Goal: Transaction & Acquisition: Book appointment/travel/reservation

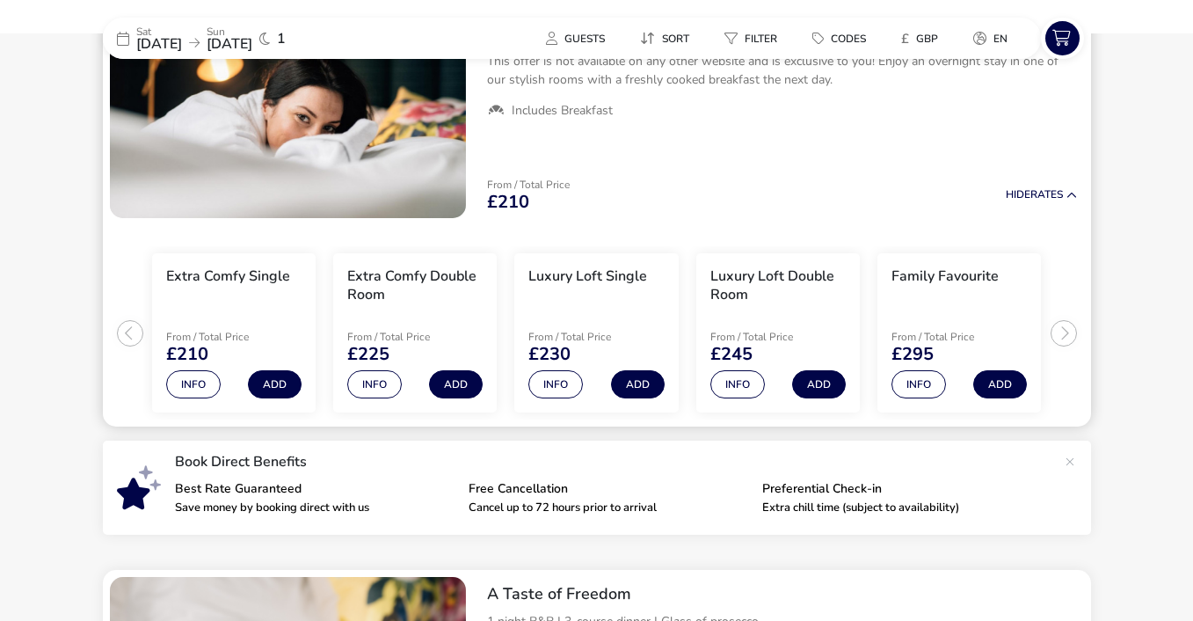
scroll to position [232, 0]
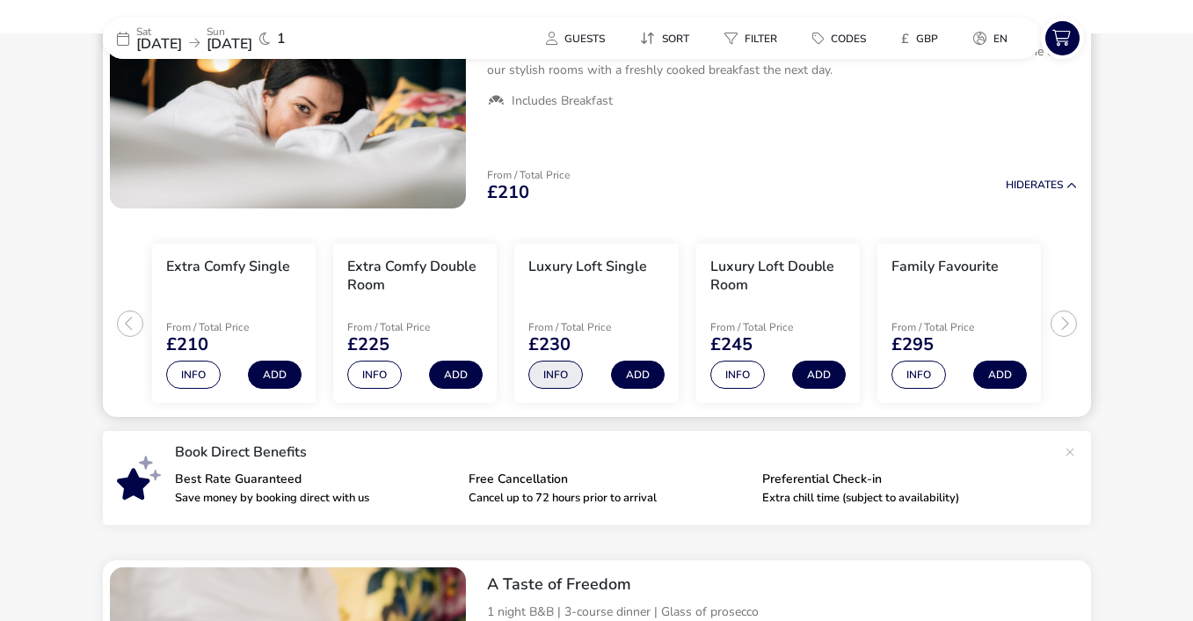
click at [562, 369] on button "Info" at bounding box center [555, 374] width 55 height 28
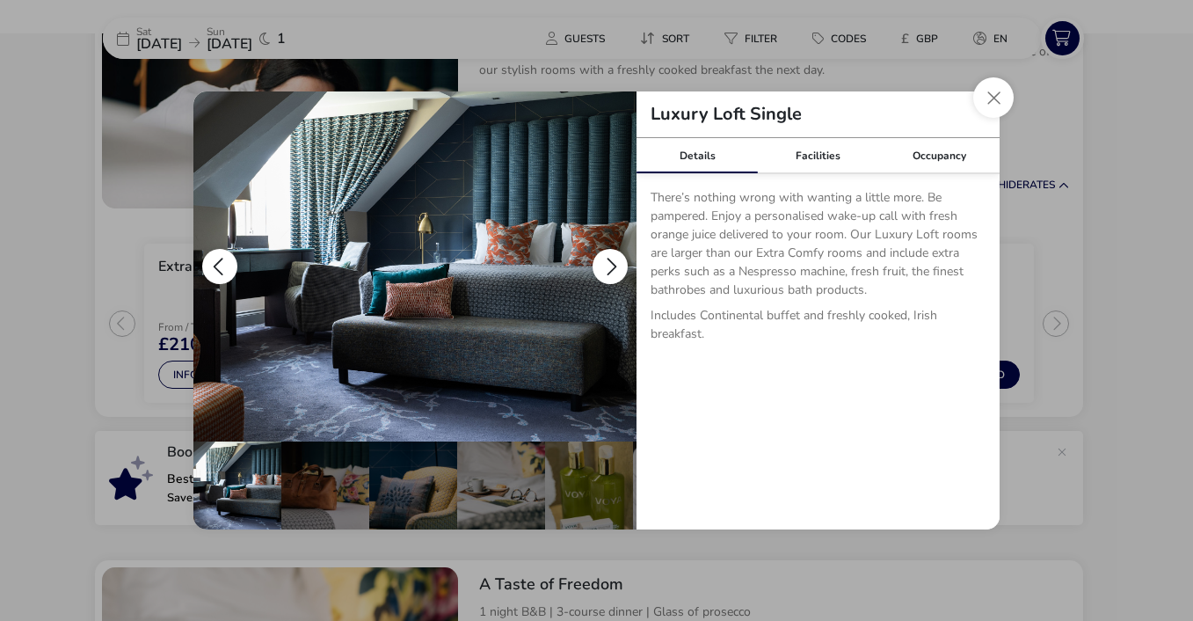
click at [611, 263] on button "details" at bounding box center [610, 266] width 35 height 35
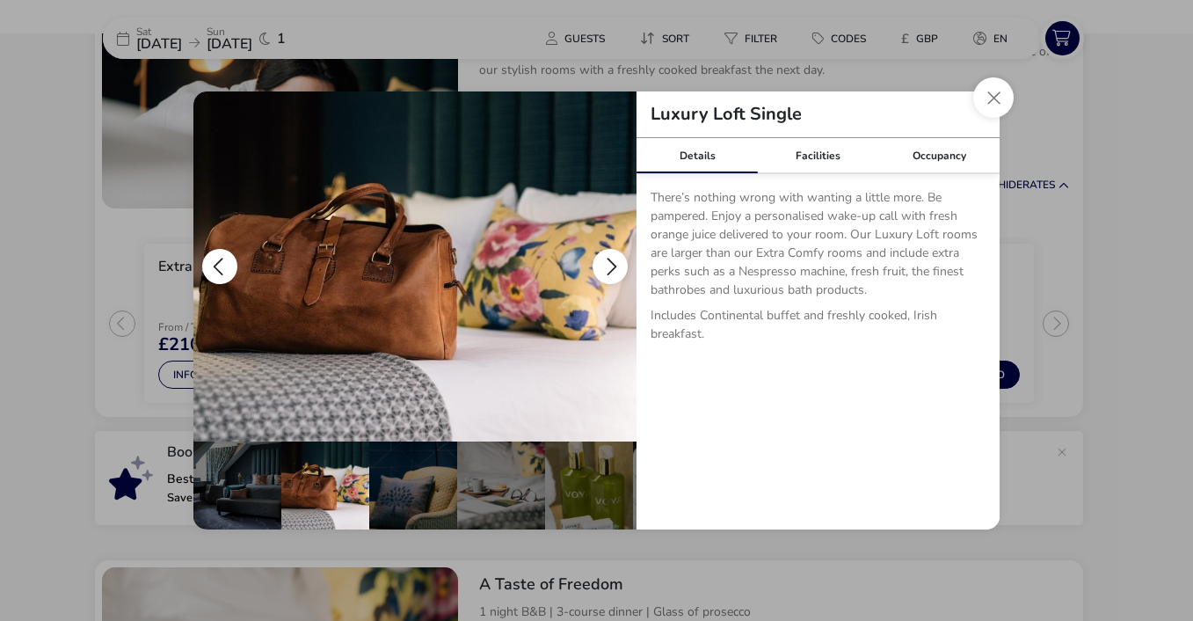
click at [611, 263] on button "details" at bounding box center [610, 266] width 35 height 35
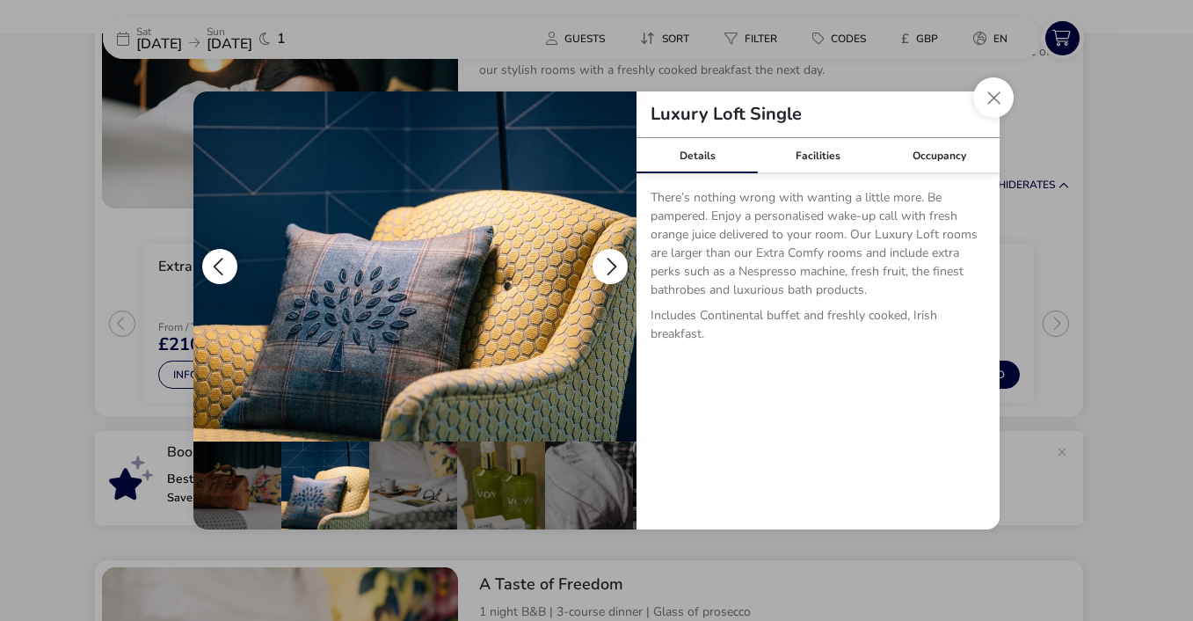
click at [611, 263] on button "details" at bounding box center [610, 266] width 35 height 35
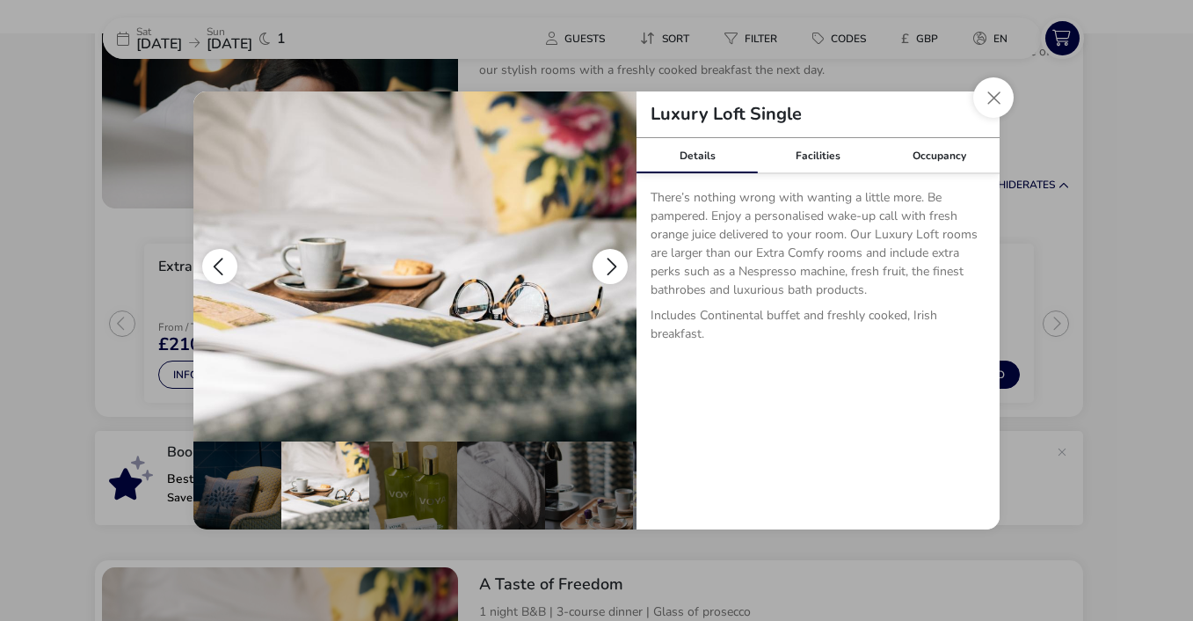
click at [611, 263] on button "details" at bounding box center [610, 266] width 35 height 35
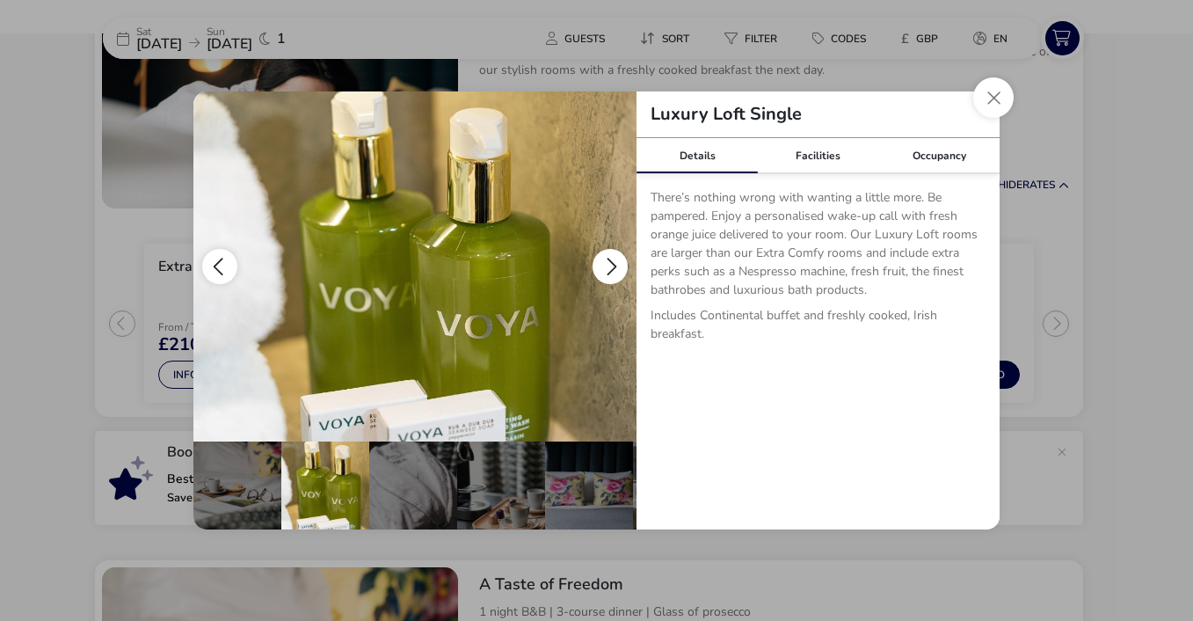
click at [611, 263] on button "details" at bounding box center [610, 266] width 35 height 35
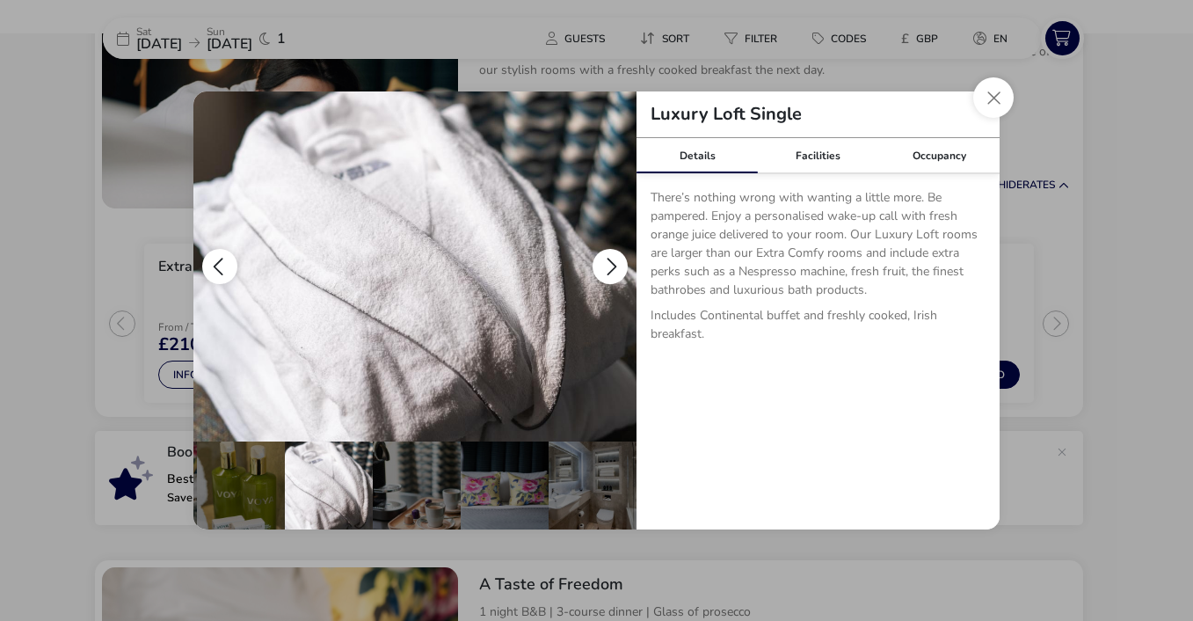
click at [612, 263] on button "details" at bounding box center [610, 266] width 35 height 35
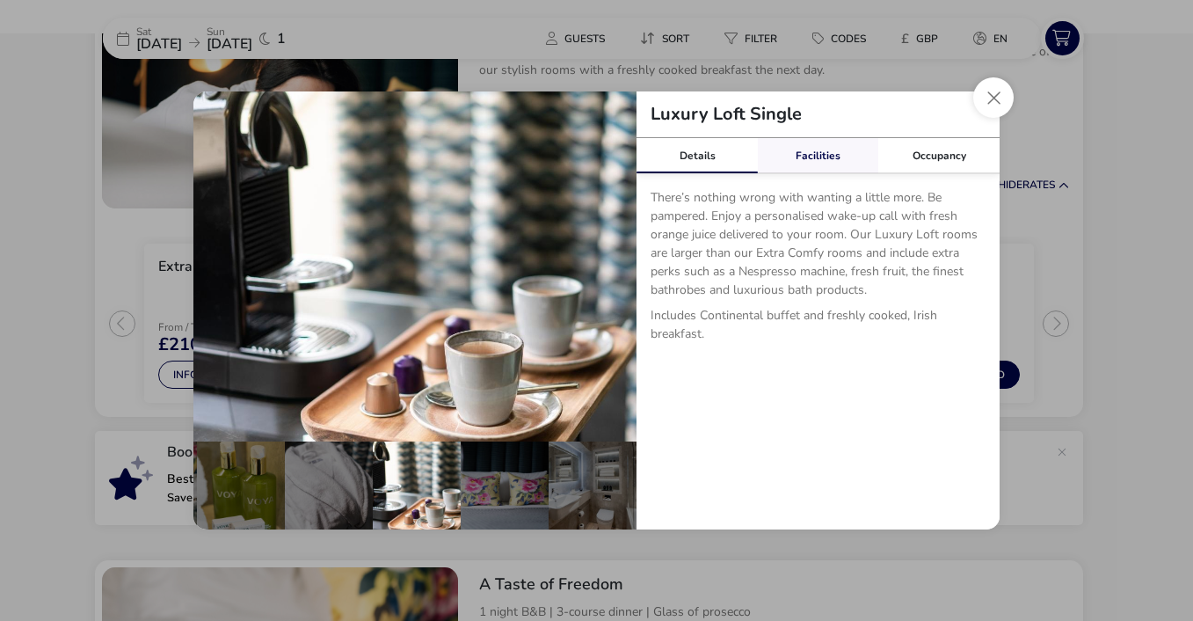
click at [825, 157] on link "Facilities" at bounding box center [818, 155] width 121 height 35
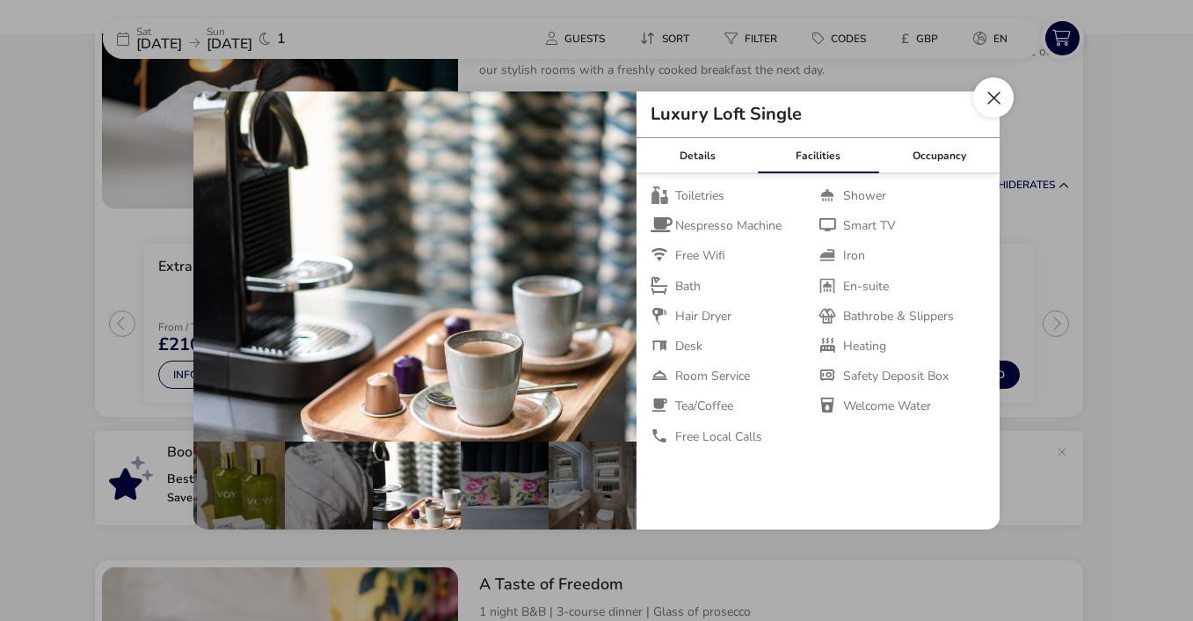
click at [989, 104] on button "Close dialog" at bounding box center [993, 97] width 40 height 40
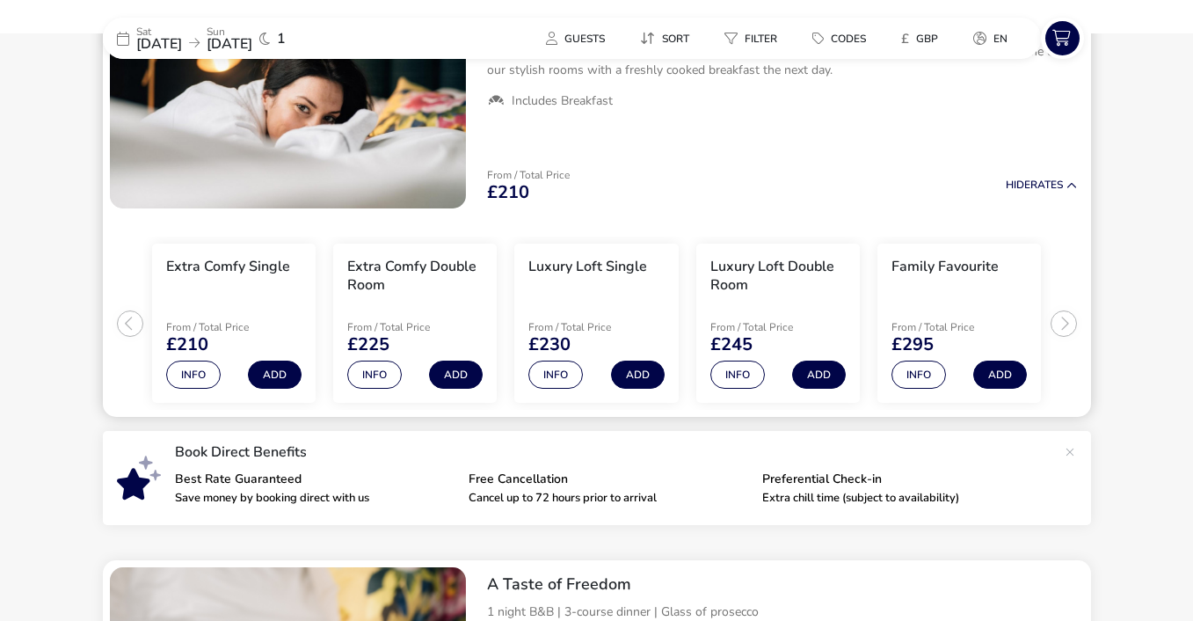
click at [1059, 319] on ul "Extra Comfy Single From / Total Price £210 Info Add Extra Comfy Double Room Fro…" at bounding box center [597, 316] width 988 height 202
click at [1064, 319] on ul "Extra Comfy Single From / Total Price £210 Info Add Extra Comfy Double Room Fro…" at bounding box center [597, 316] width 988 height 202
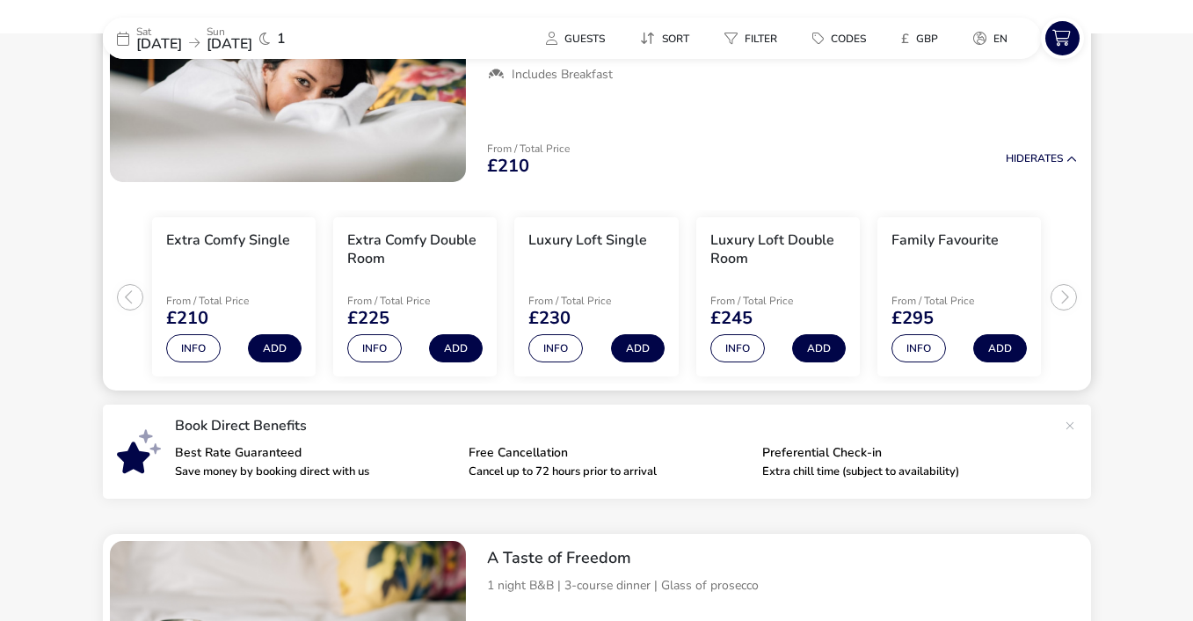
scroll to position [273, 0]
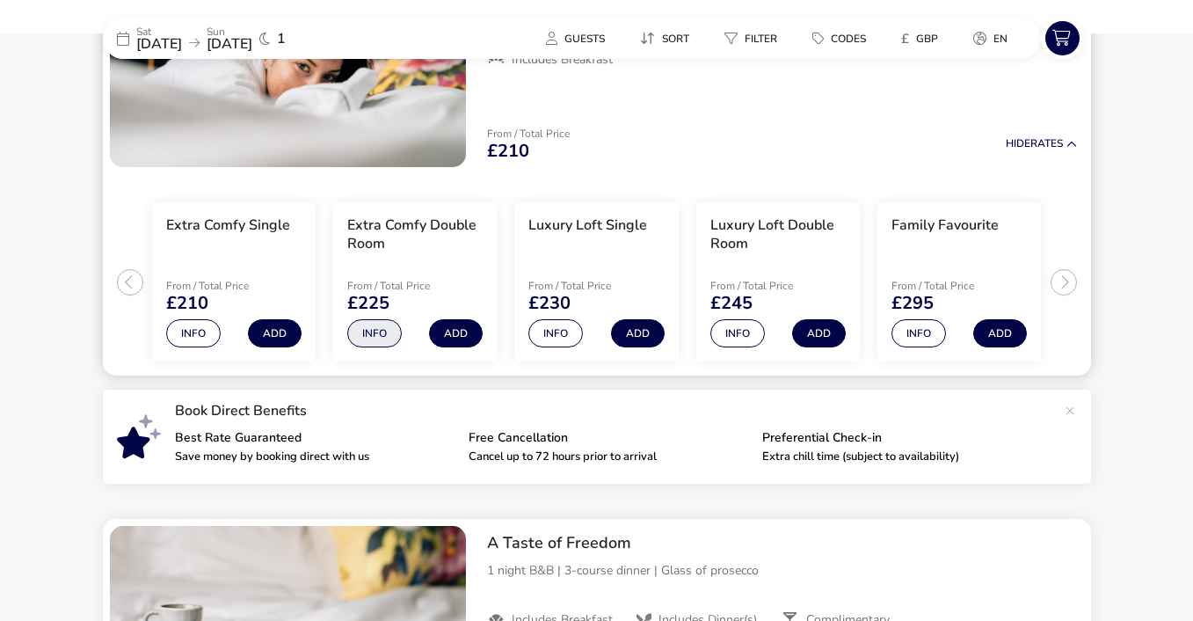
click at [375, 335] on button "Info" at bounding box center [374, 333] width 55 height 28
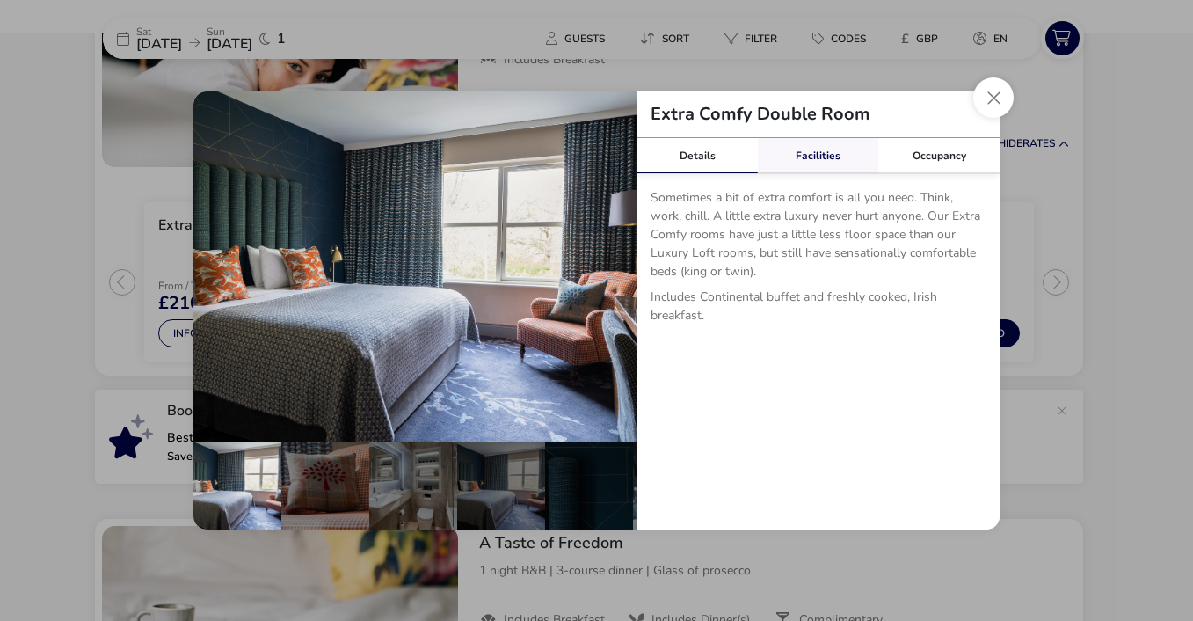
click at [819, 158] on link "Facilities" at bounding box center [818, 155] width 121 height 35
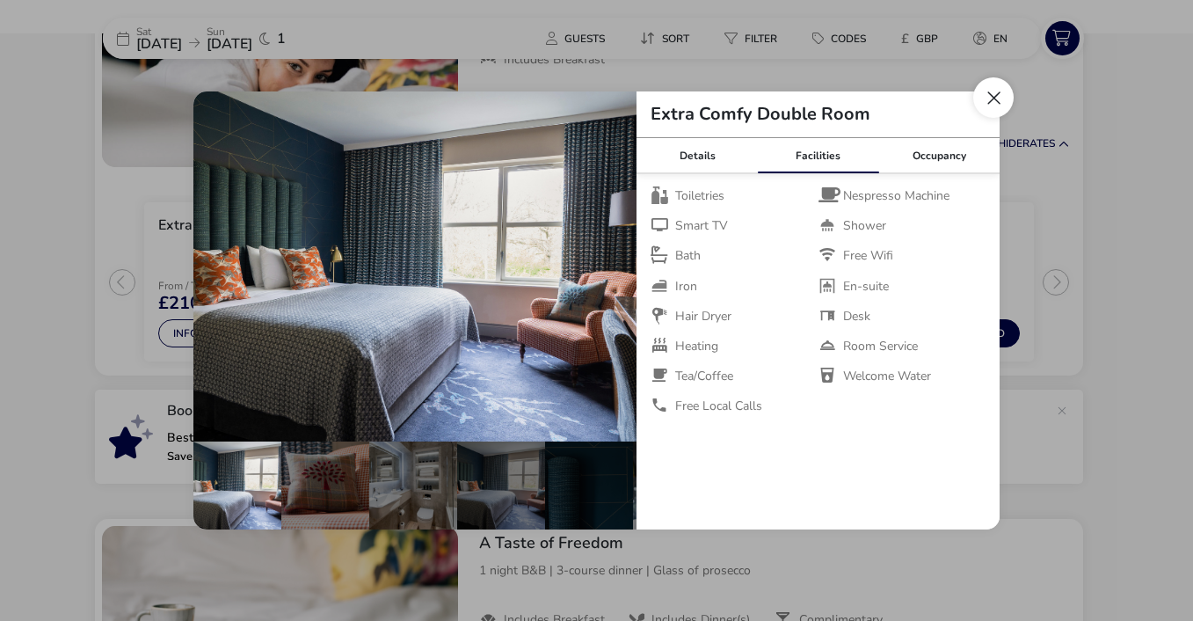
click at [993, 98] on button "Close dialog" at bounding box center [993, 97] width 40 height 40
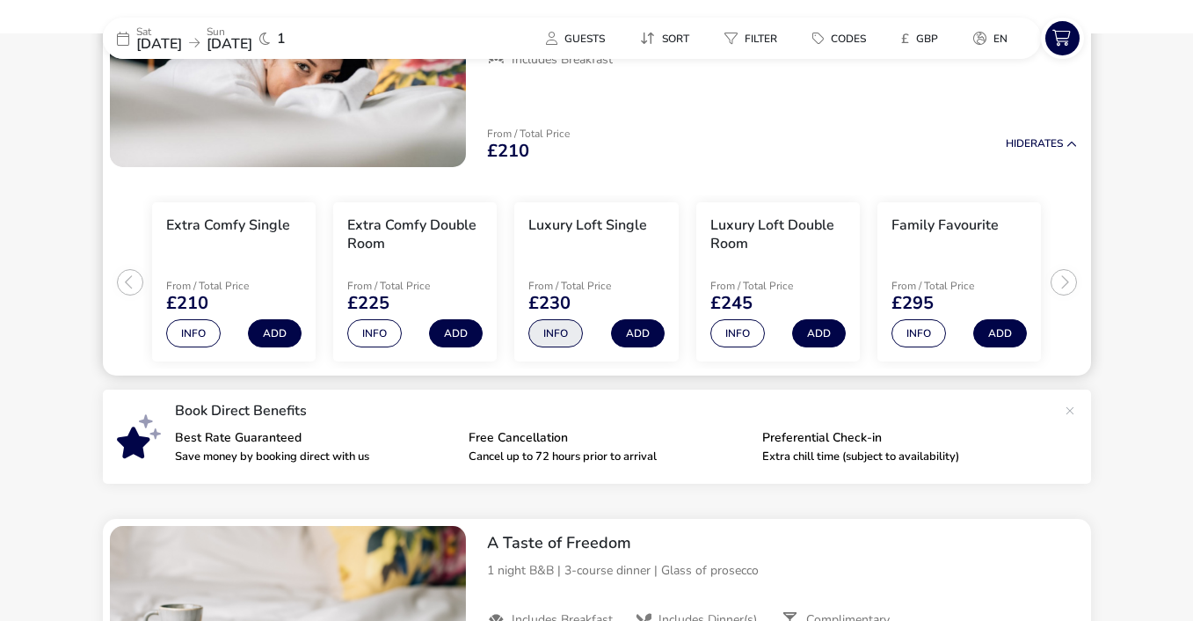
click at [556, 333] on button "Info" at bounding box center [555, 333] width 55 height 28
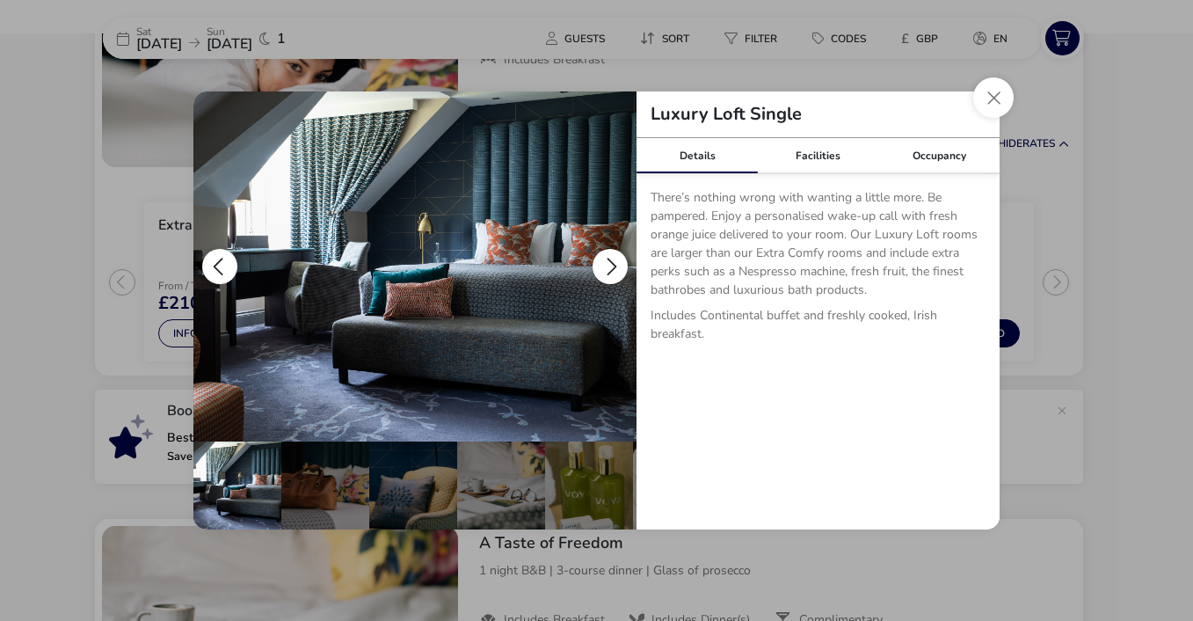
click at [608, 266] on button "details" at bounding box center [610, 266] width 35 height 35
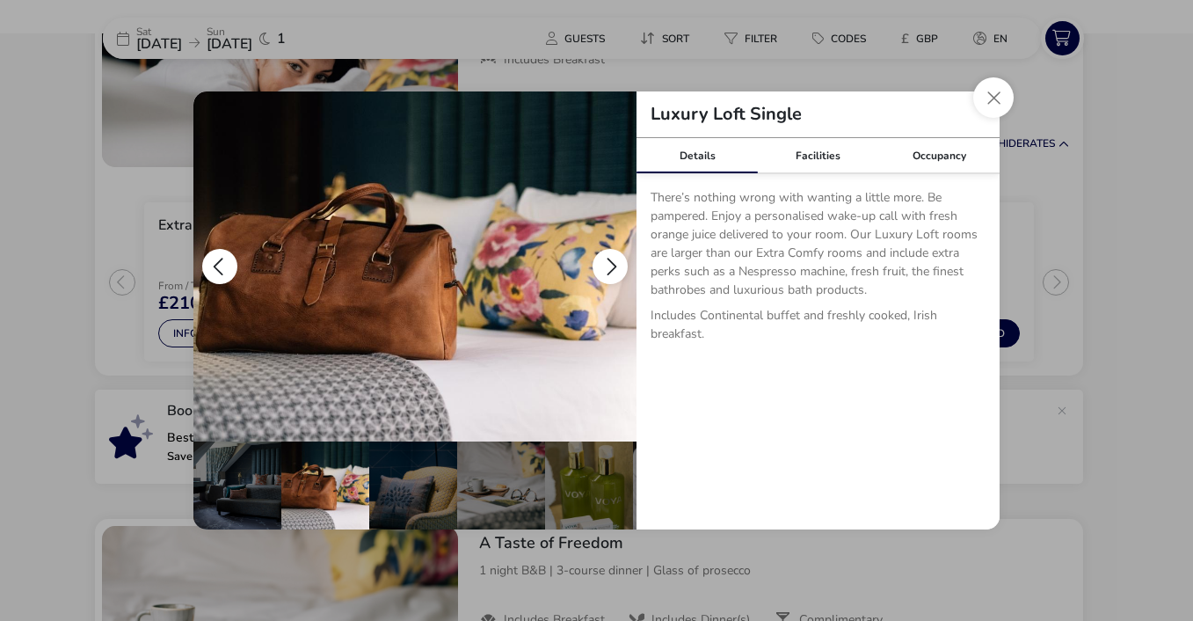
click at [608, 266] on button "details" at bounding box center [610, 266] width 35 height 35
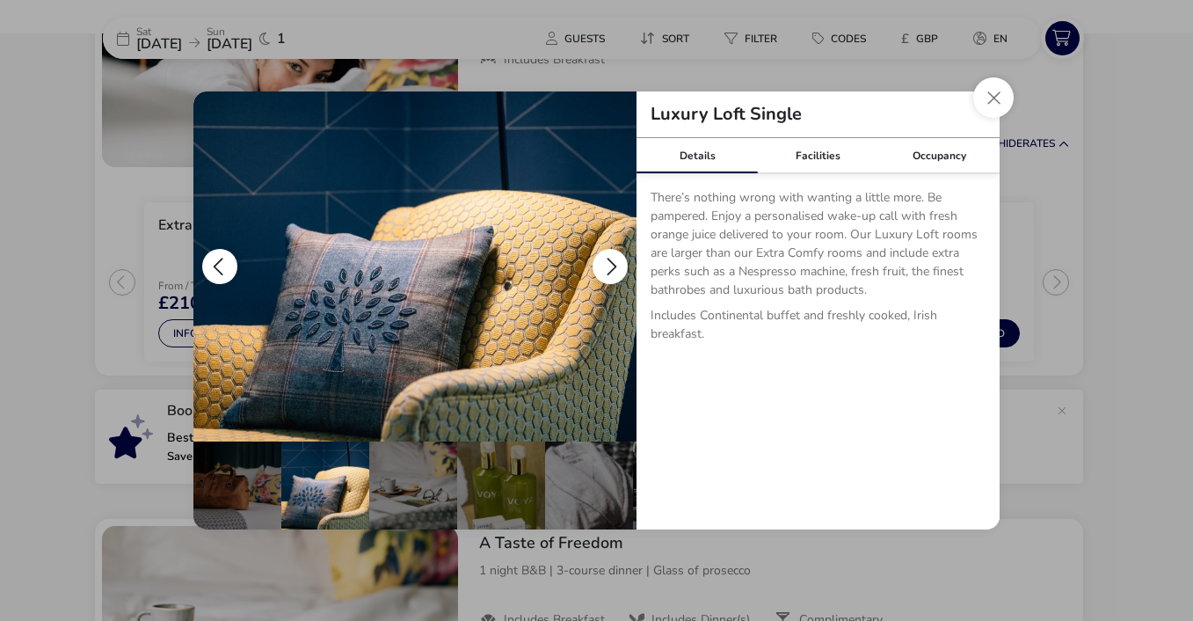
click at [608, 266] on button "details" at bounding box center [610, 266] width 35 height 35
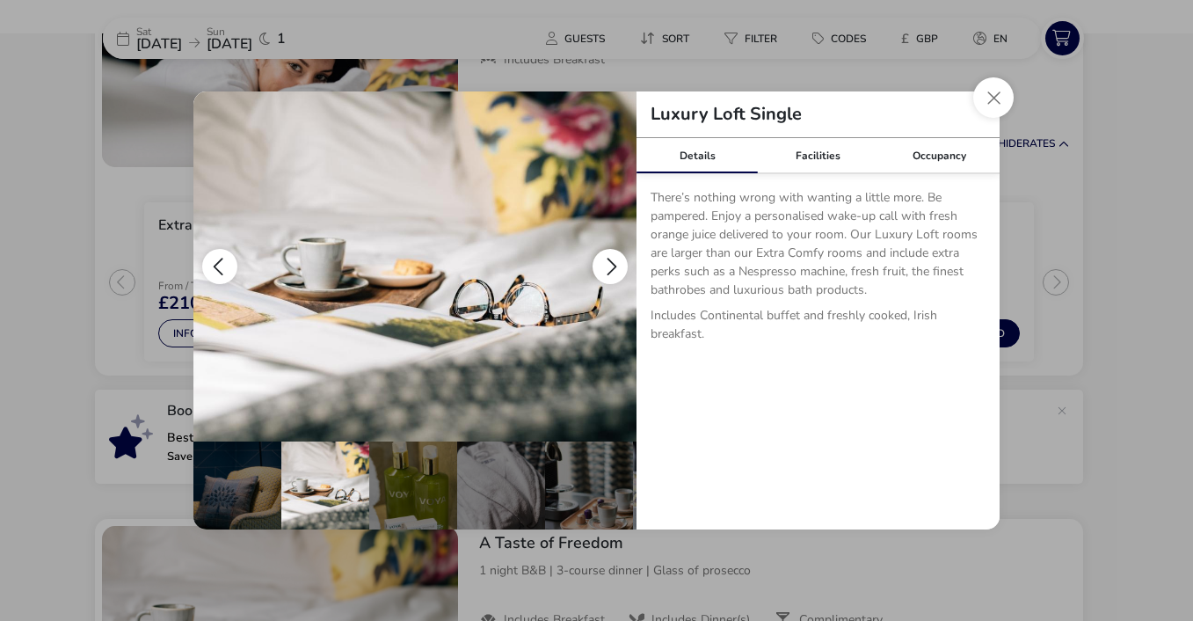
click at [608, 266] on button "details" at bounding box center [610, 266] width 35 height 35
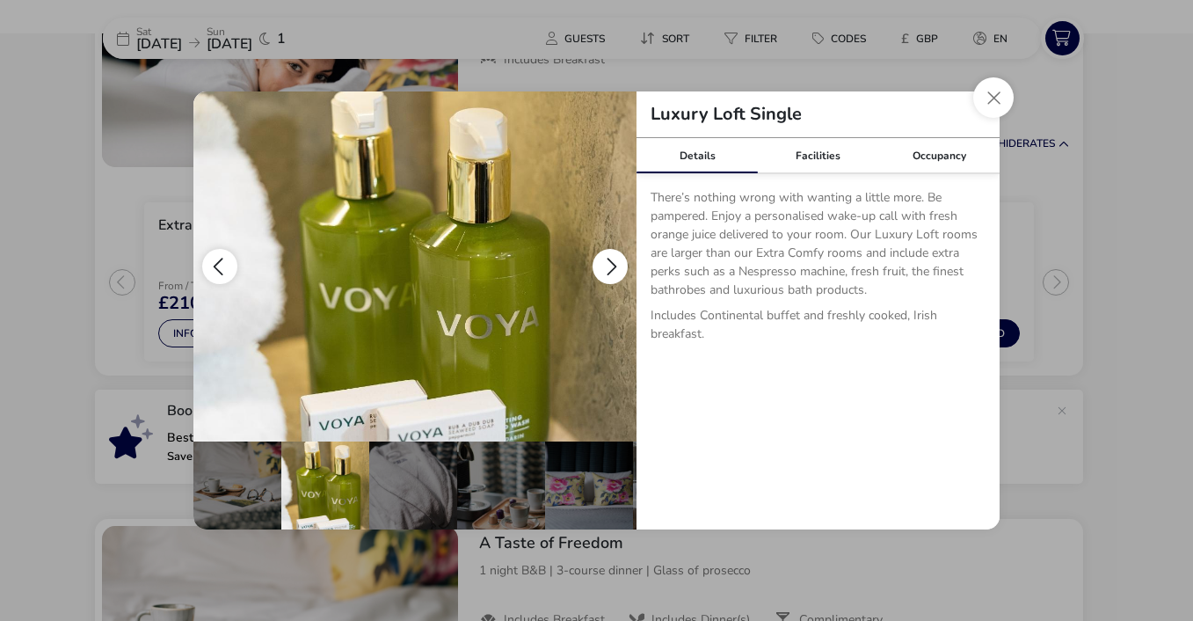
click at [608, 266] on button "details" at bounding box center [610, 266] width 35 height 35
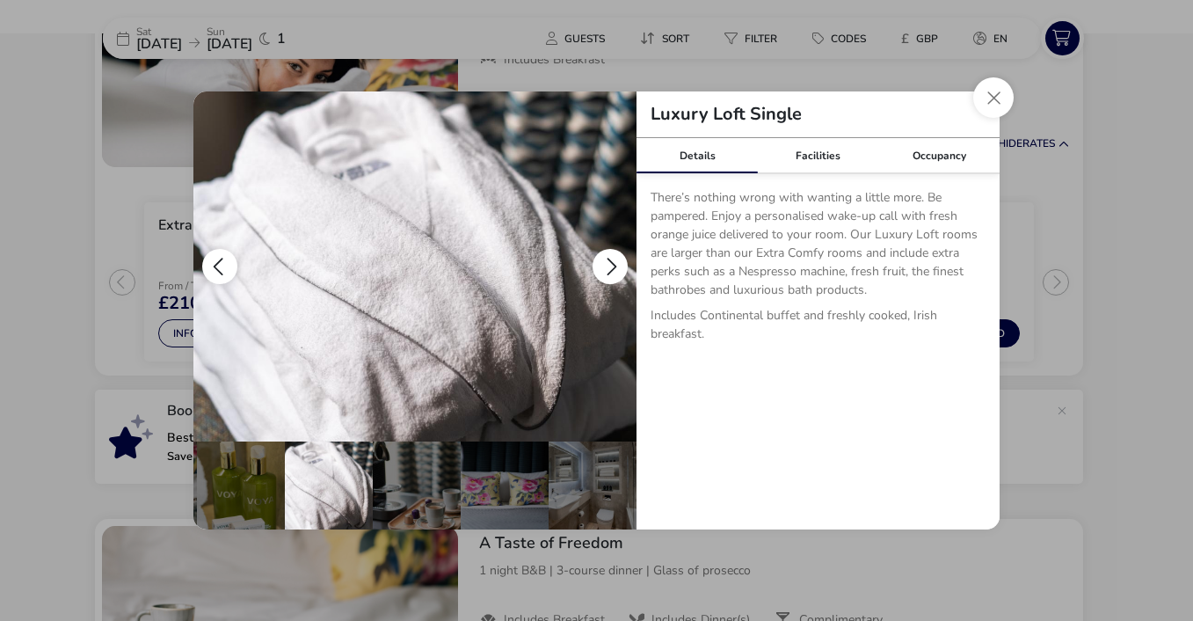
click at [608, 266] on button "details" at bounding box center [610, 266] width 35 height 35
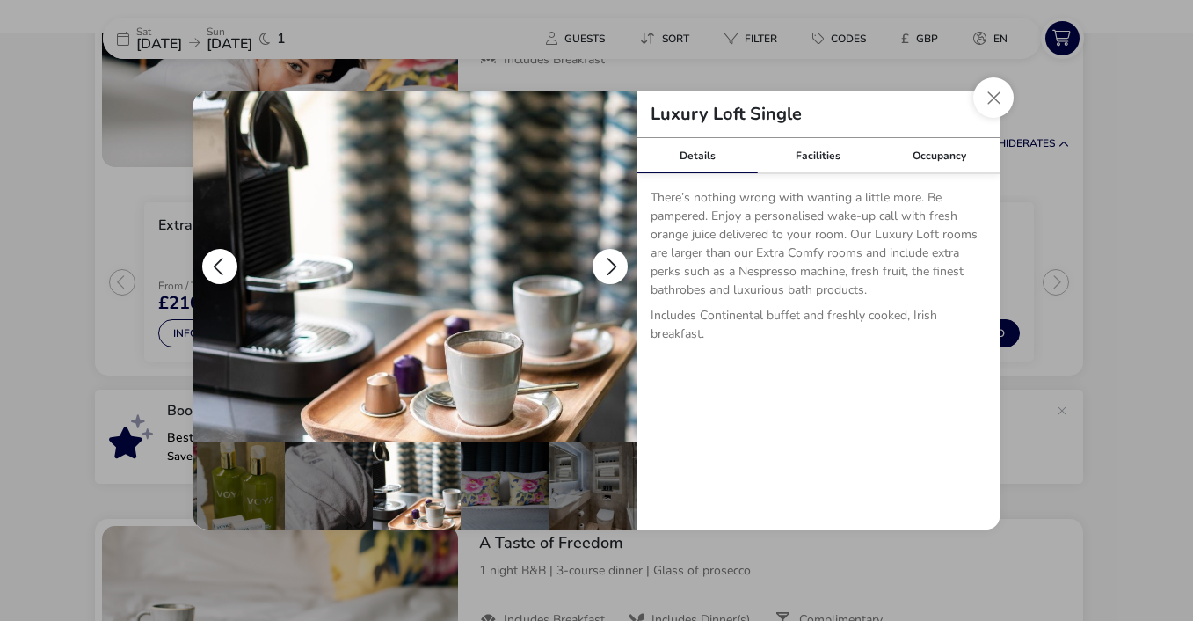
click at [608, 266] on button "details" at bounding box center [610, 266] width 35 height 35
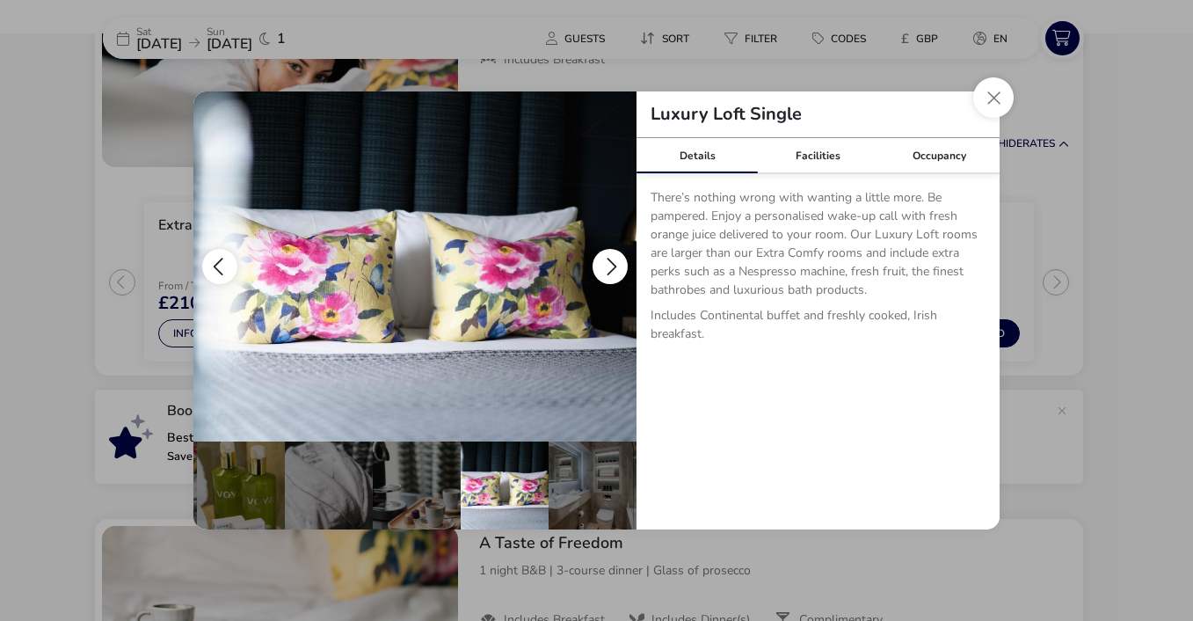
click at [608, 266] on button "details" at bounding box center [610, 266] width 35 height 35
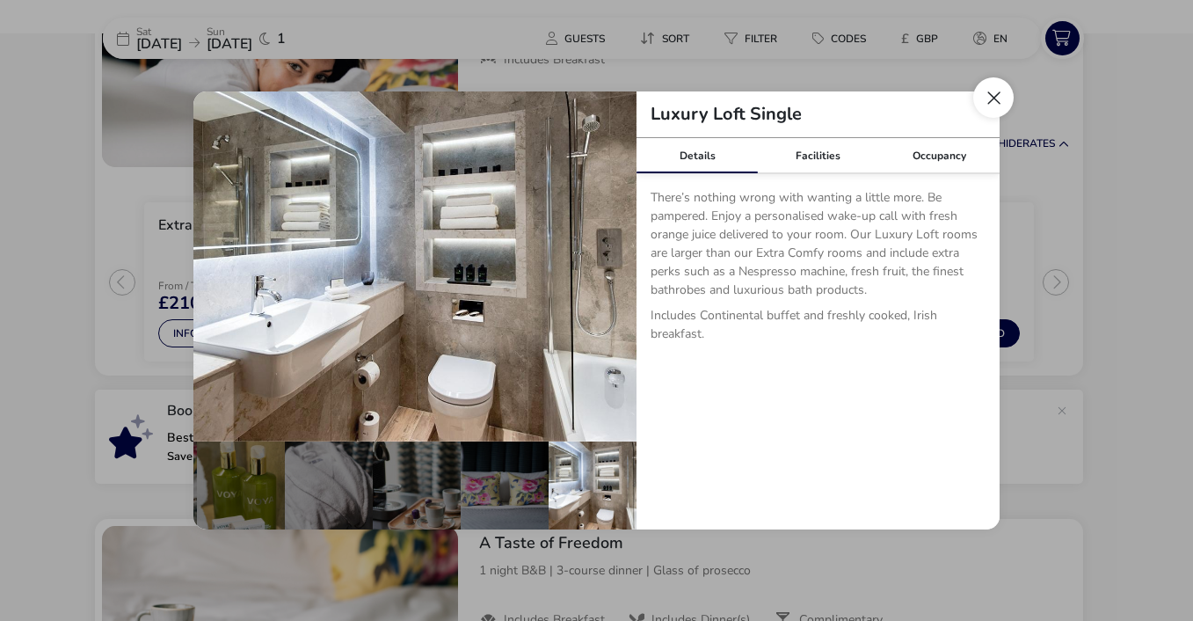
click at [996, 100] on button "Close dialog" at bounding box center [993, 97] width 40 height 40
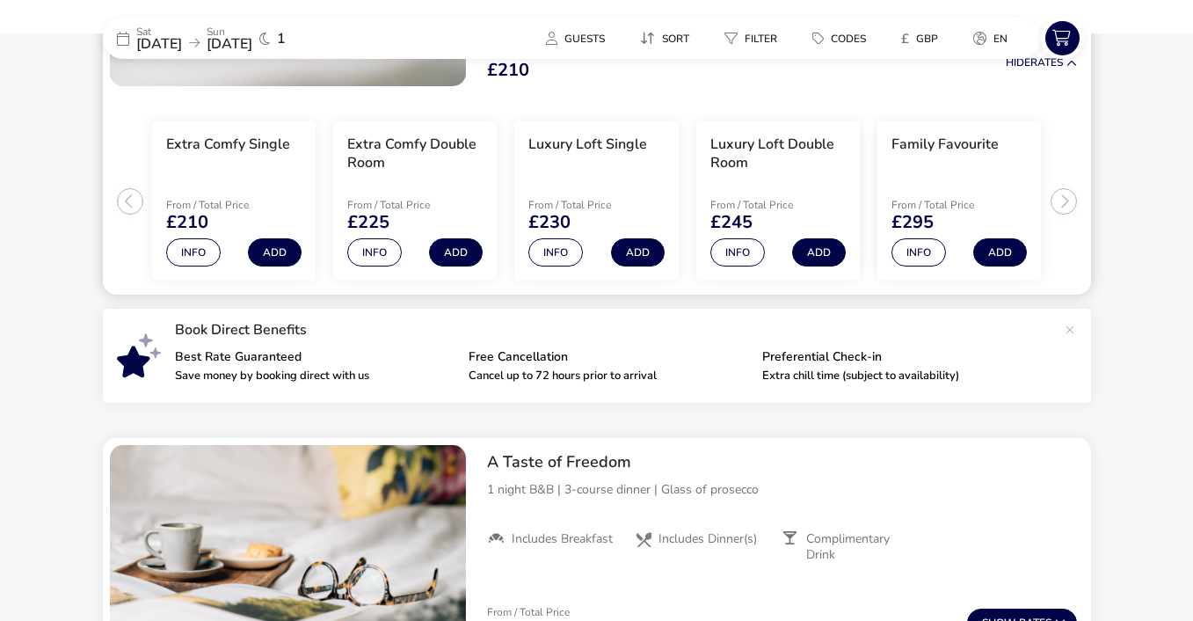
scroll to position [351, 0]
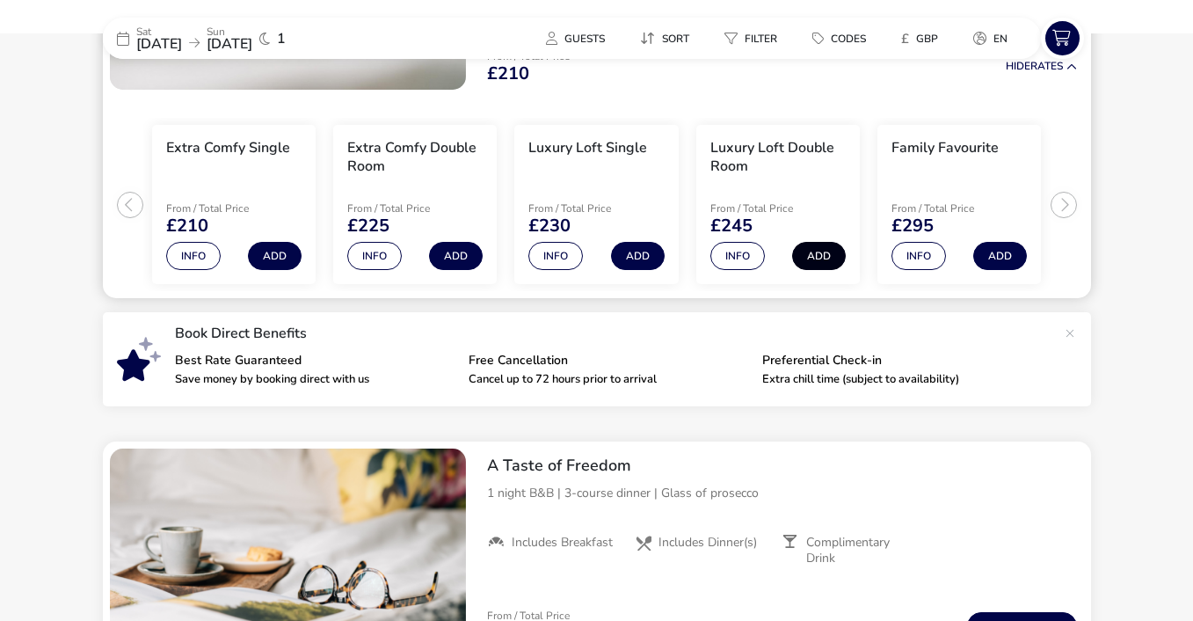
click at [816, 253] on button "Add" at bounding box center [819, 256] width 54 height 28
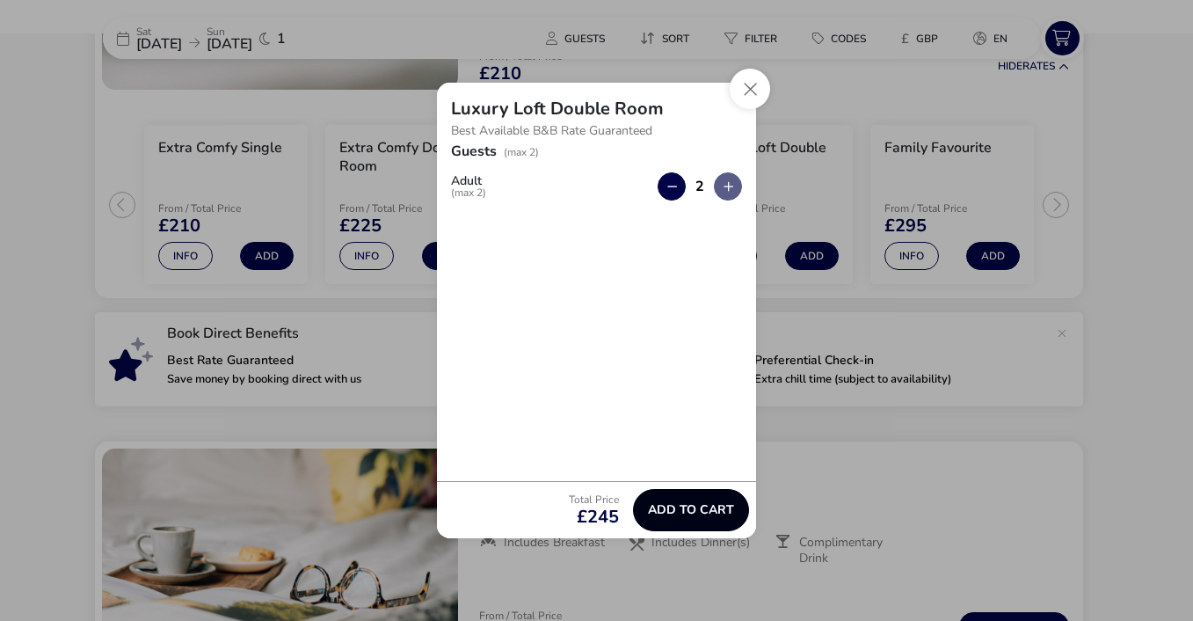
click at [690, 513] on span "Add to cart" at bounding box center [691, 509] width 86 height 13
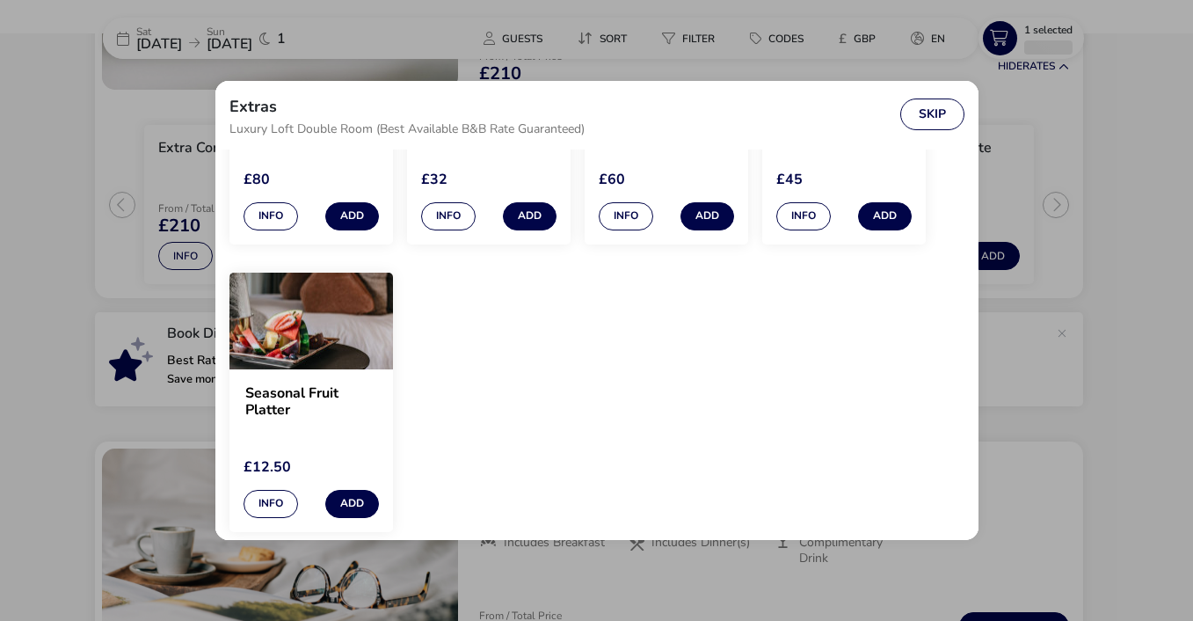
scroll to position [212, 0]
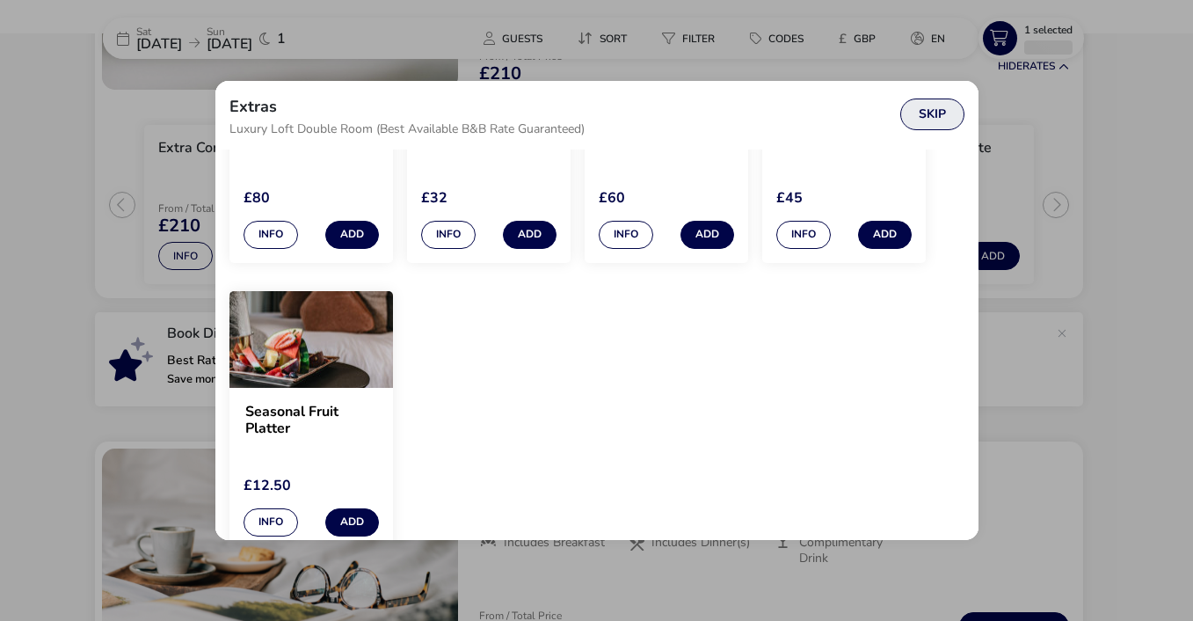
click at [938, 113] on button "Skip" at bounding box center [932, 114] width 64 height 32
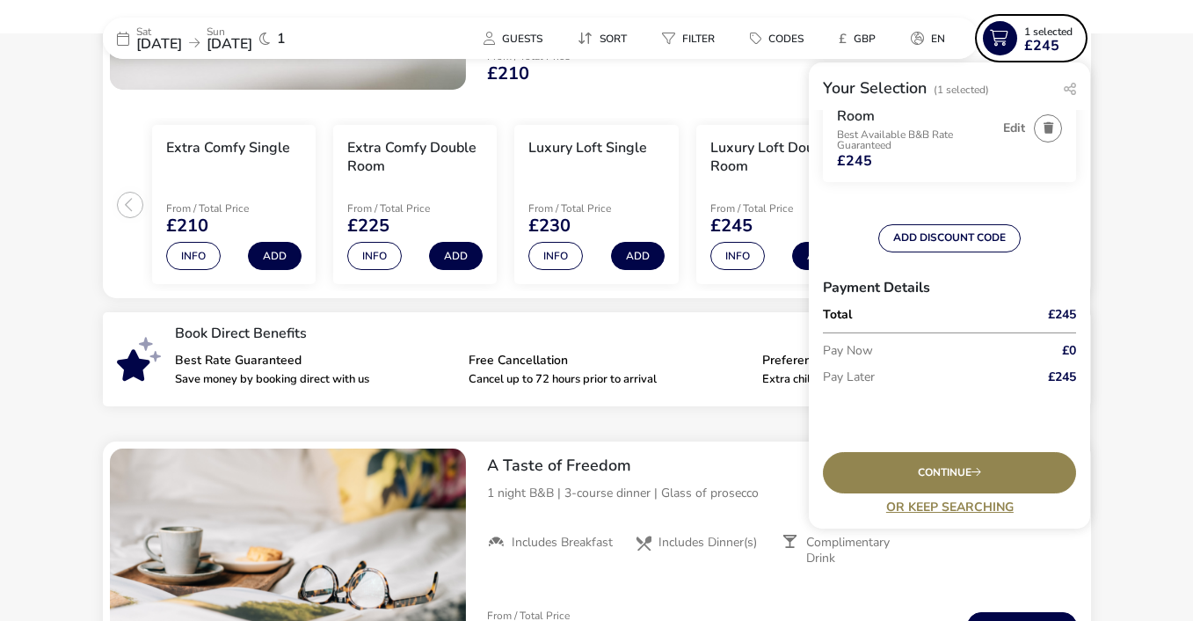
scroll to position [93, 0]
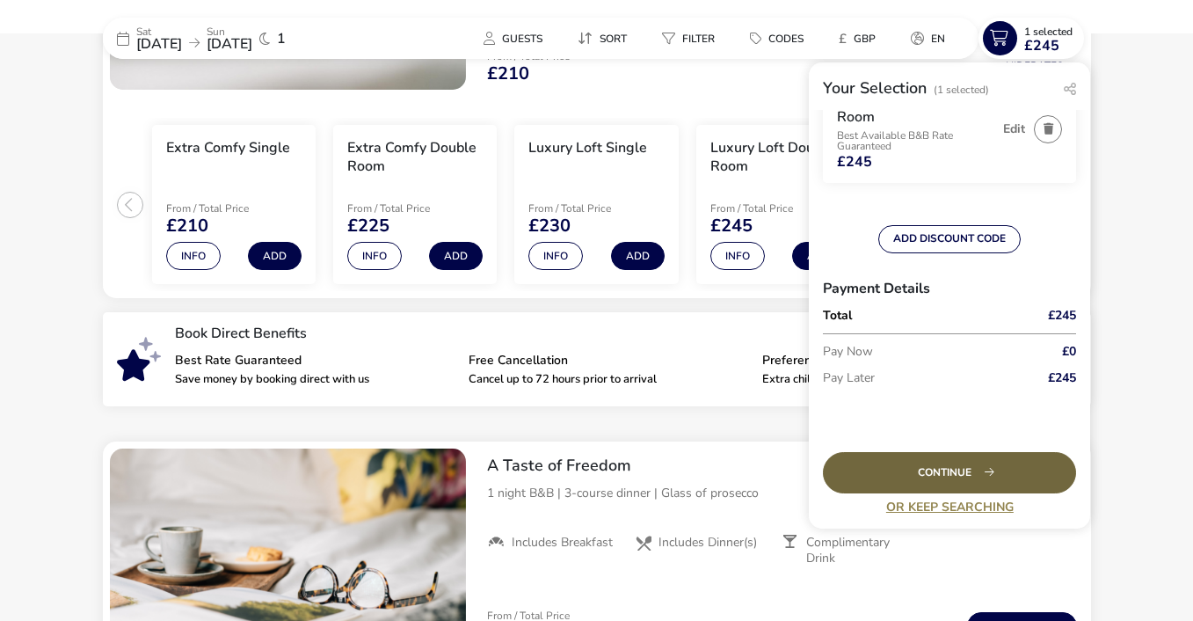
click at [958, 470] on div "Continue" at bounding box center [949, 472] width 253 height 41
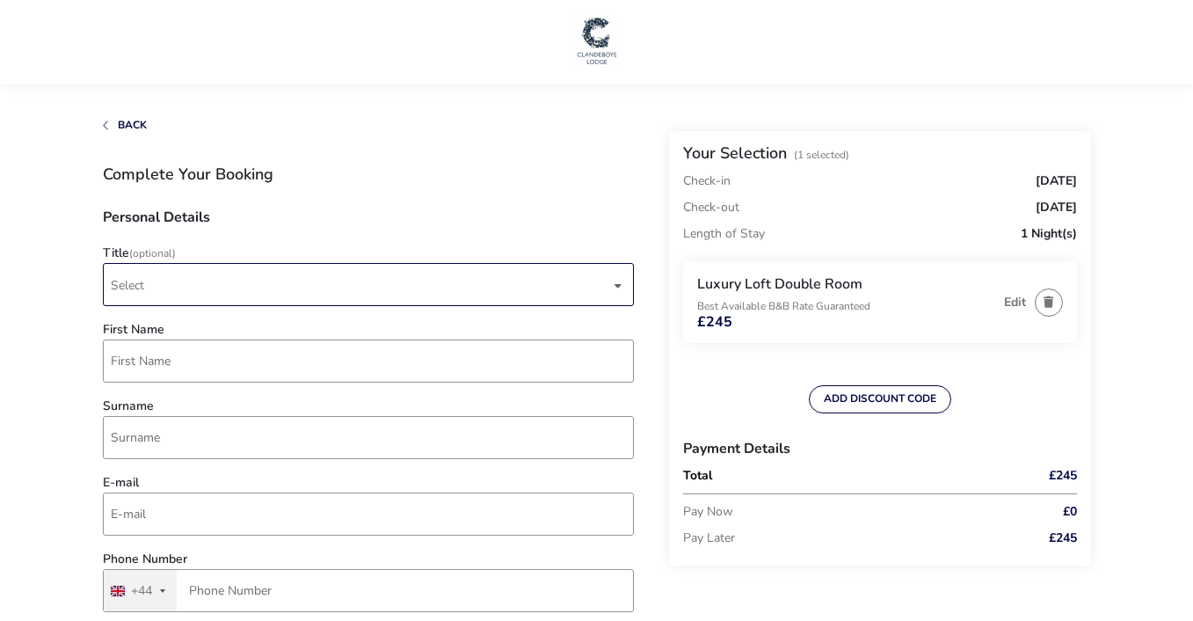
click at [615, 286] on div "dropdown trigger" at bounding box center [618, 285] width 9 height 34
click at [556, 322] on li "Mr" at bounding box center [369, 328] width 531 height 43
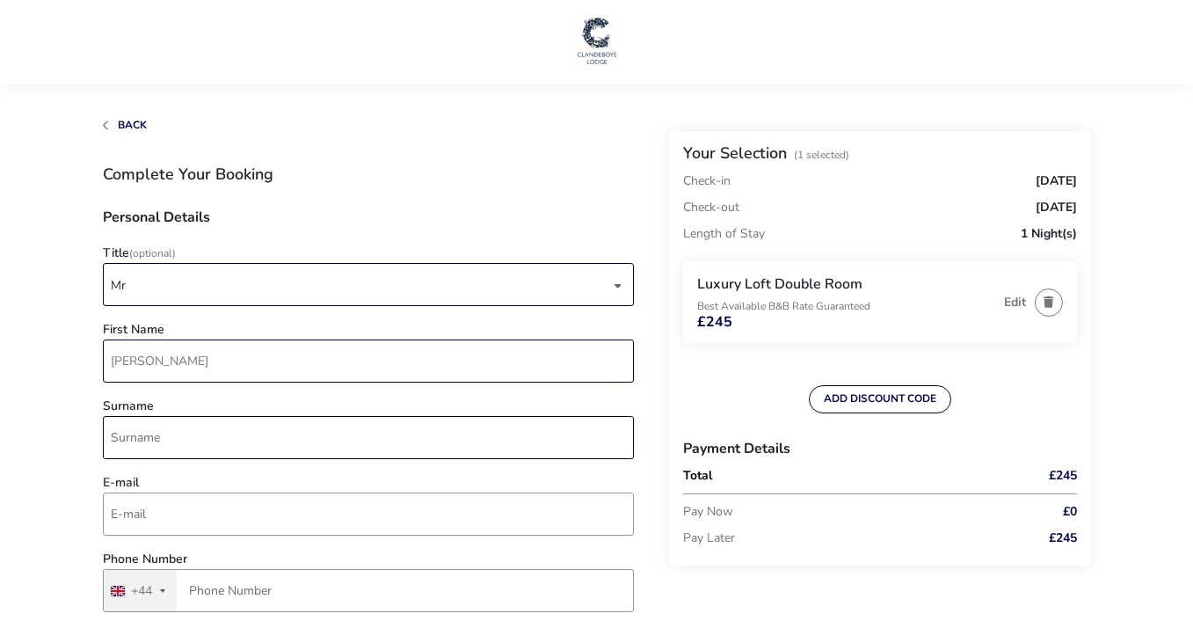
type input "[PERSON_NAME]"
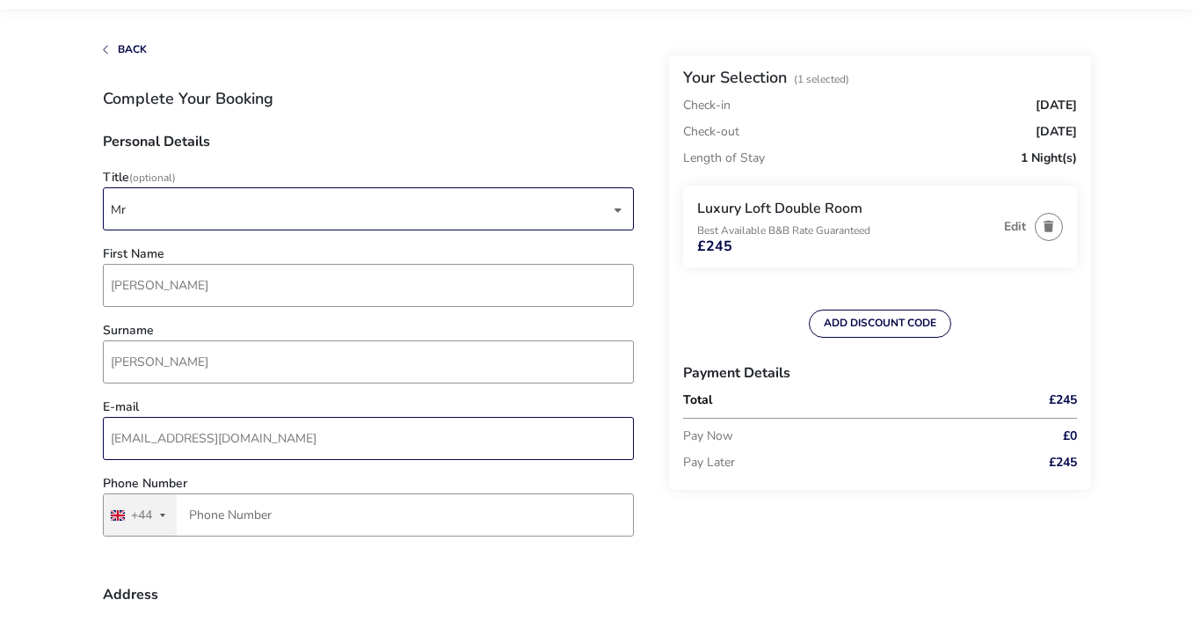
scroll to position [128, 0]
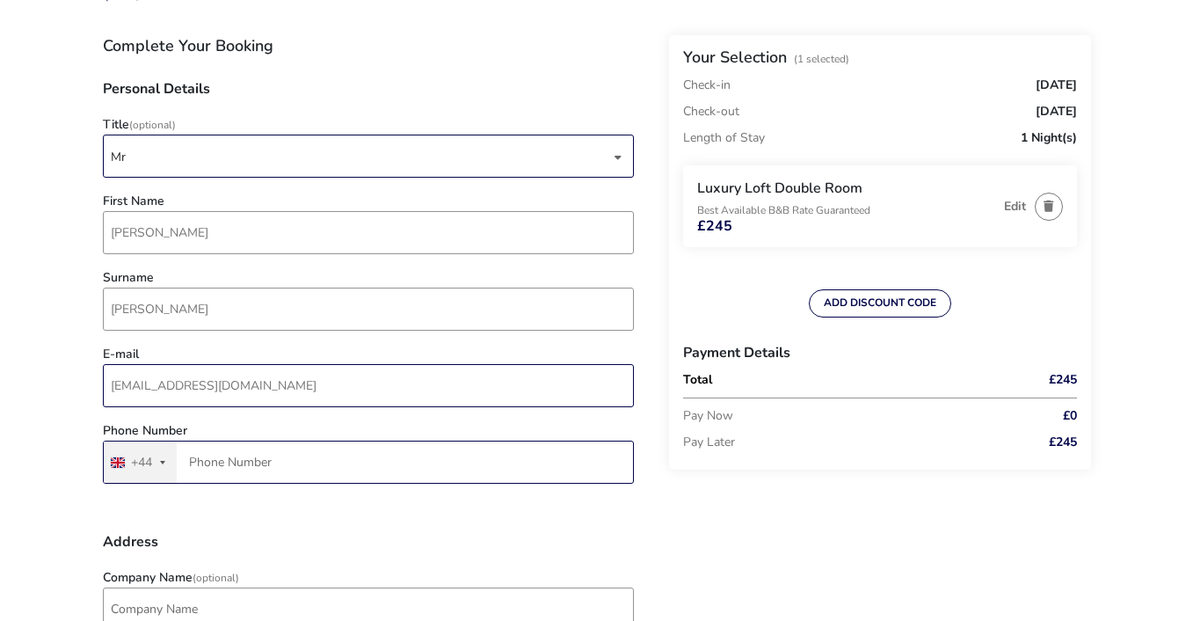
type input "[EMAIL_ADDRESS][DOMAIN_NAME]"
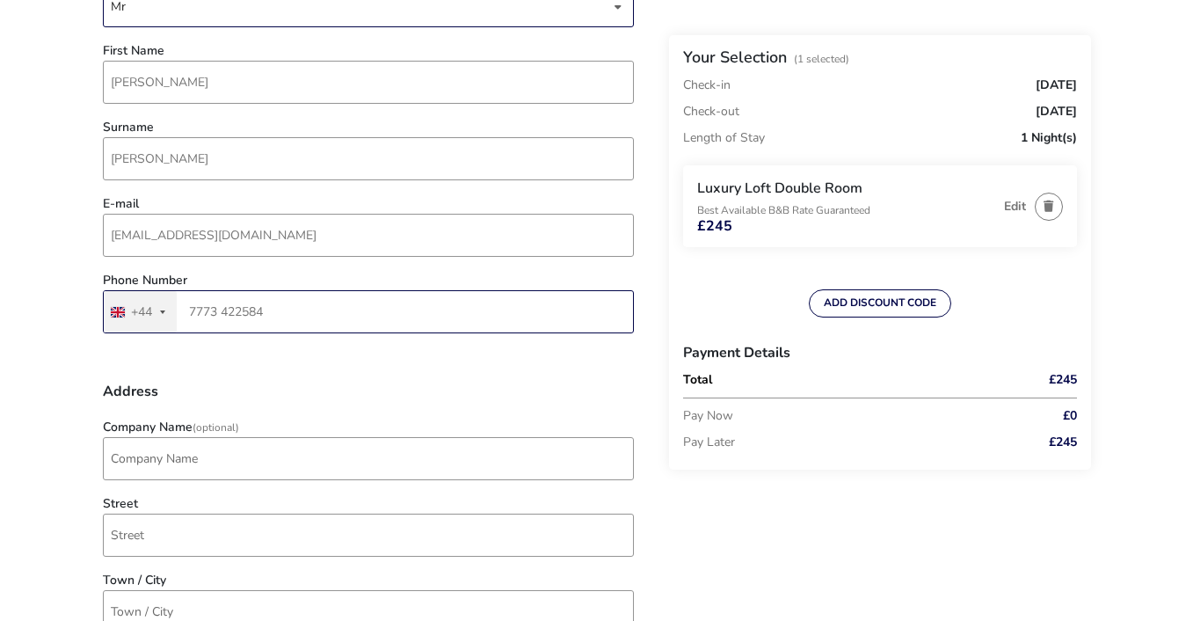
scroll to position [303, 0]
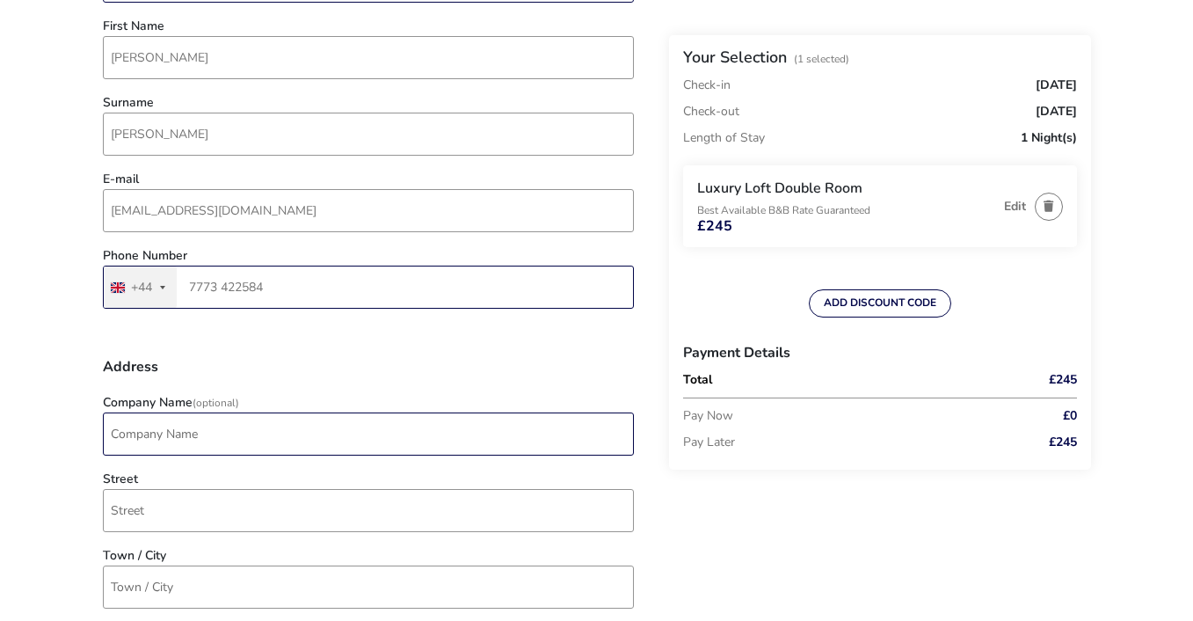
type input "7773 422584"
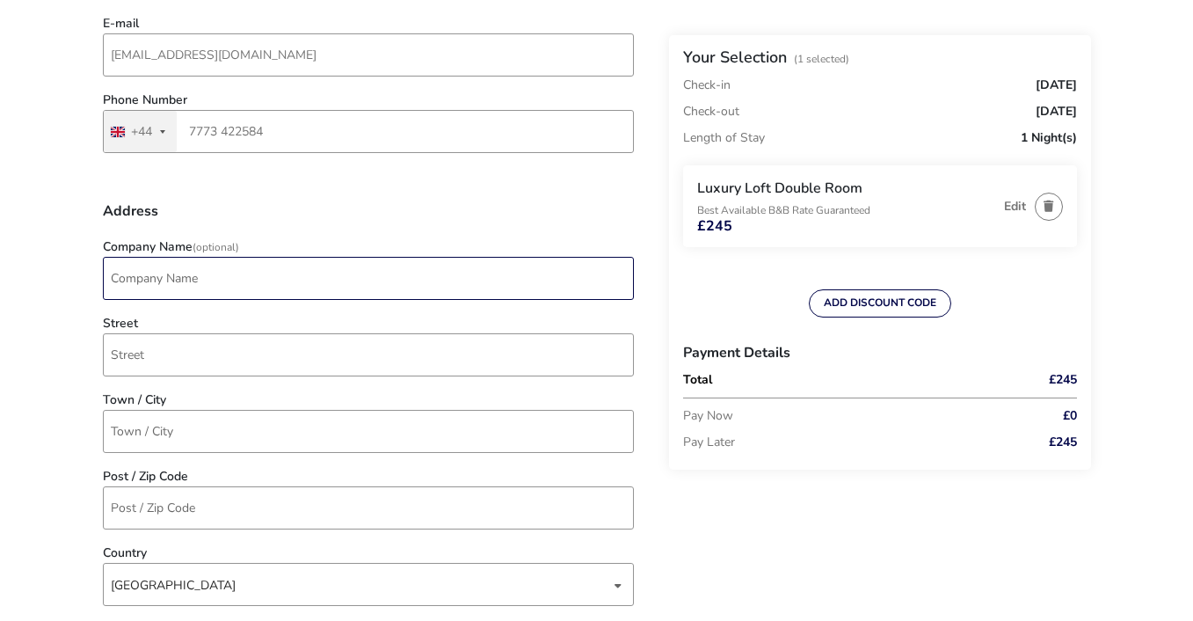
scroll to position [460, 0]
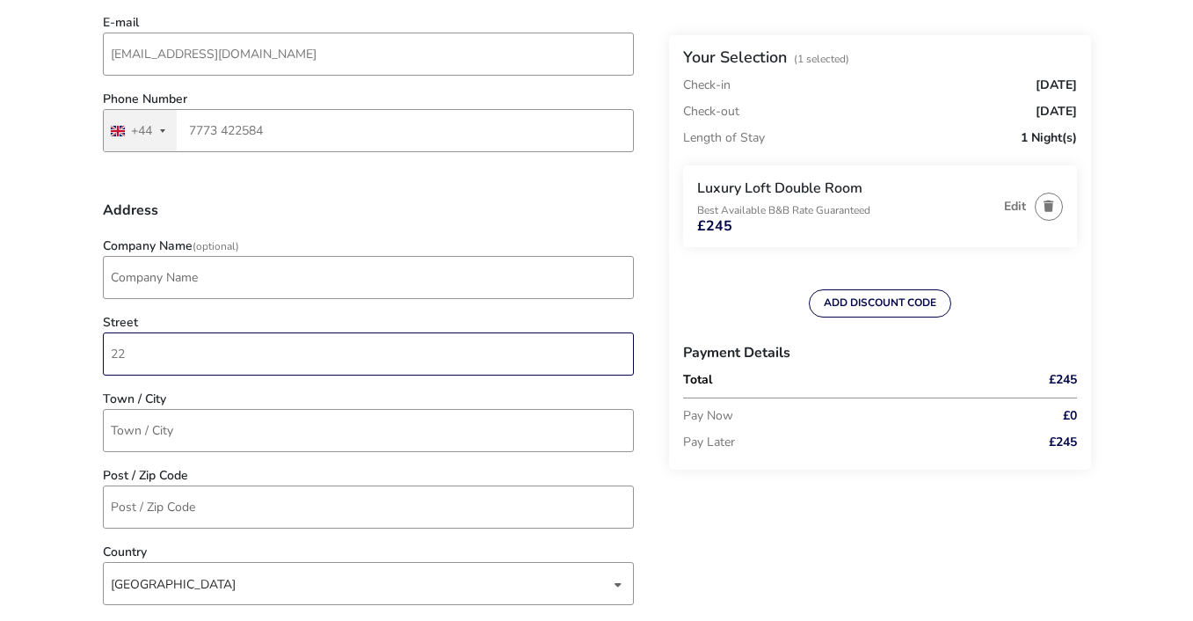
click at [197, 347] on input "22" at bounding box center [368, 353] width 531 height 43
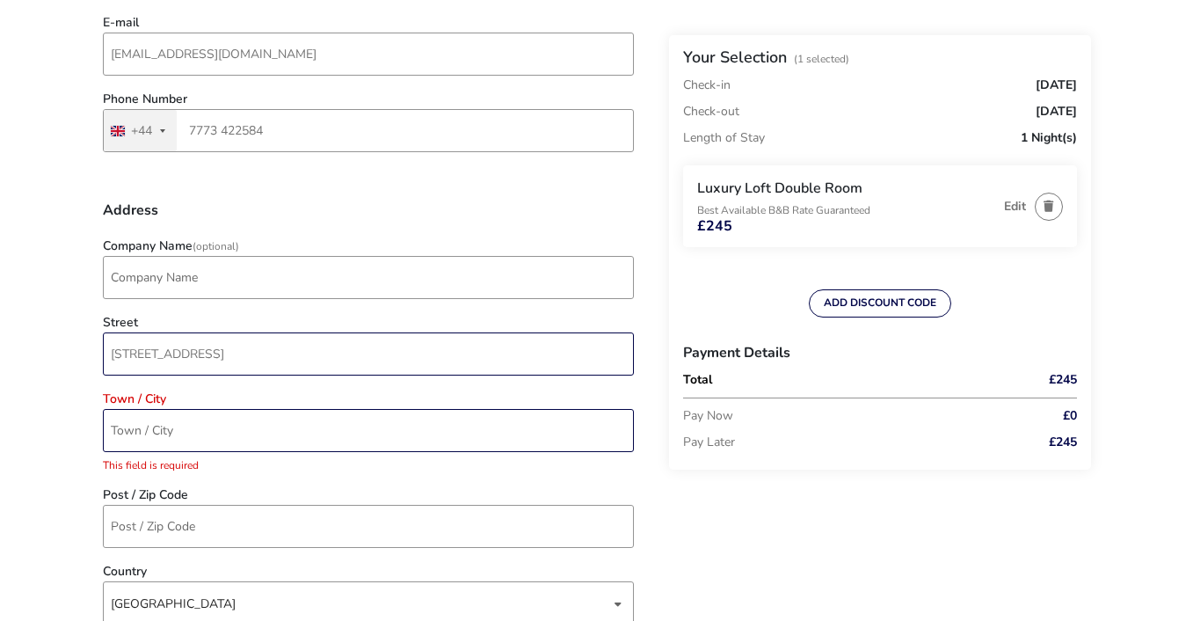
type input "[STREET_ADDRESS]"
click at [178, 434] on input "Town / City" at bounding box center [368, 430] width 531 height 43
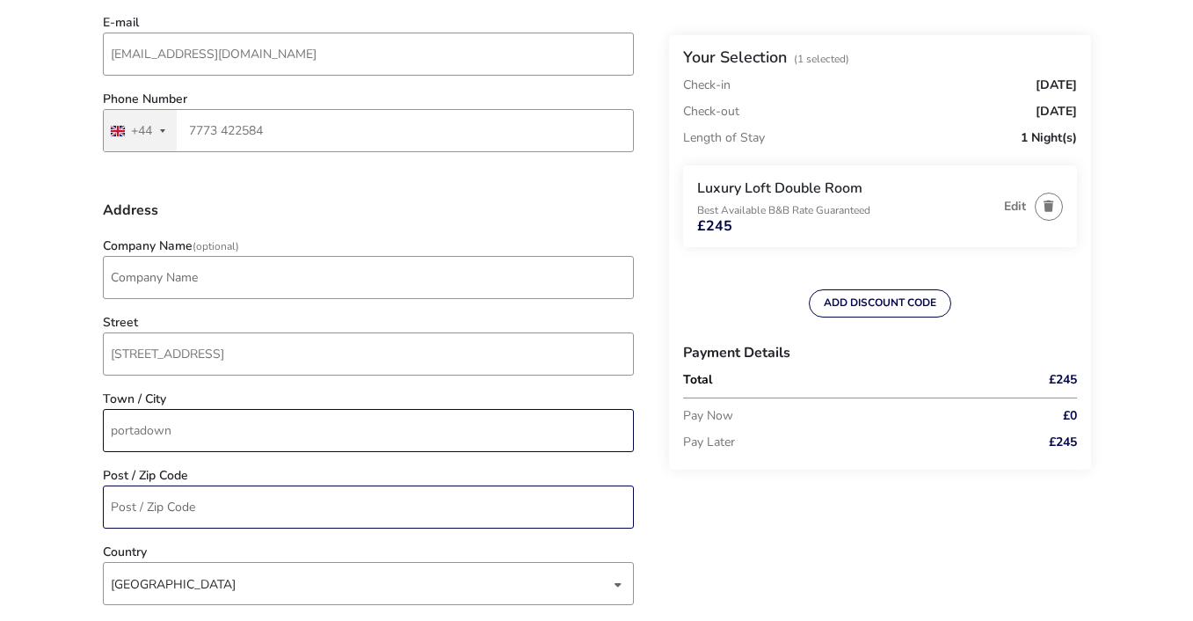
type input "portadown"
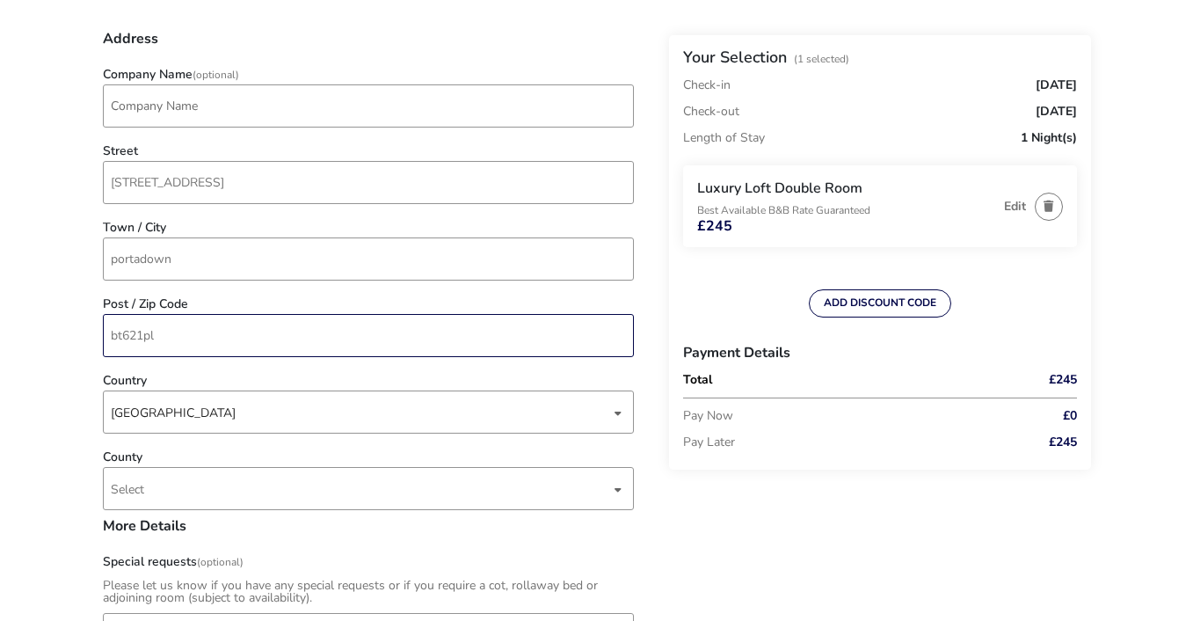
scroll to position [632, 0]
click at [621, 410] on div "dropdown trigger" at bounding box center [618, 412] width 9 height 34
type input "bt621pl"
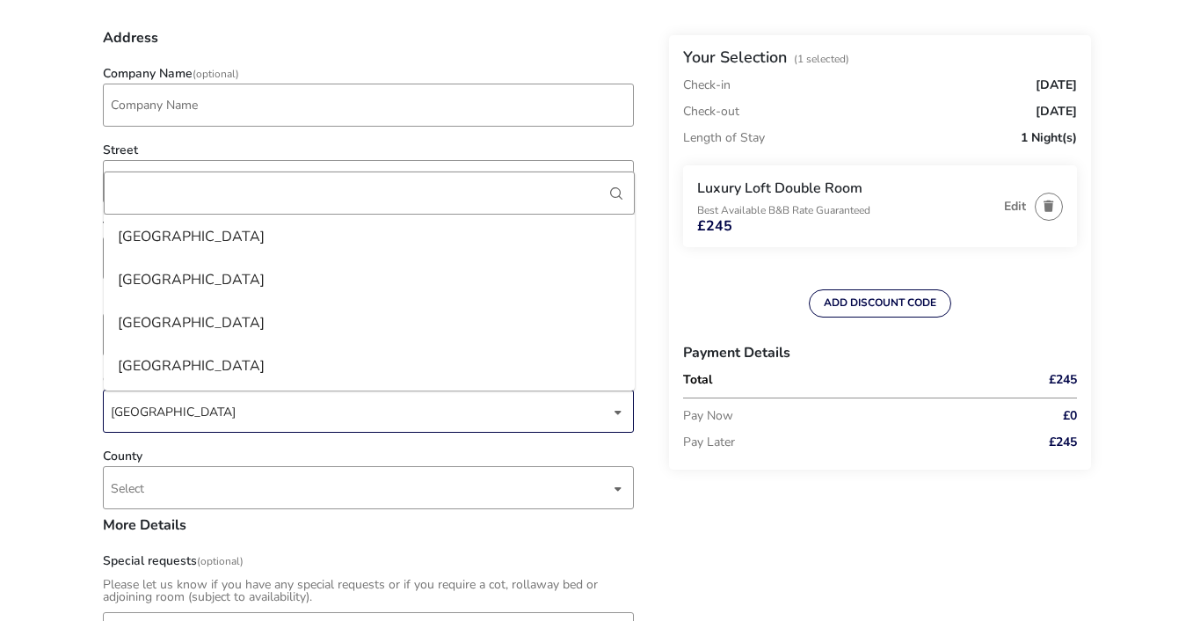
scroll to position [9991, 0]
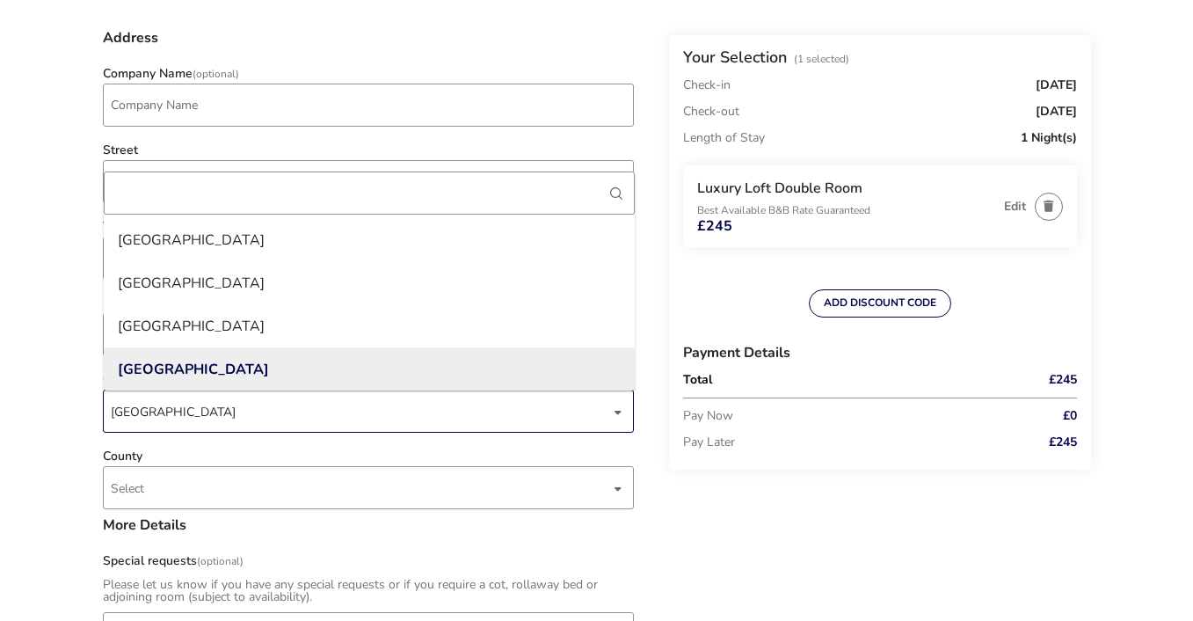
click at [541, 378] on li "[GEOGRAPHIC_DATA]" at bounding box center [369, 368] width 531 height 43
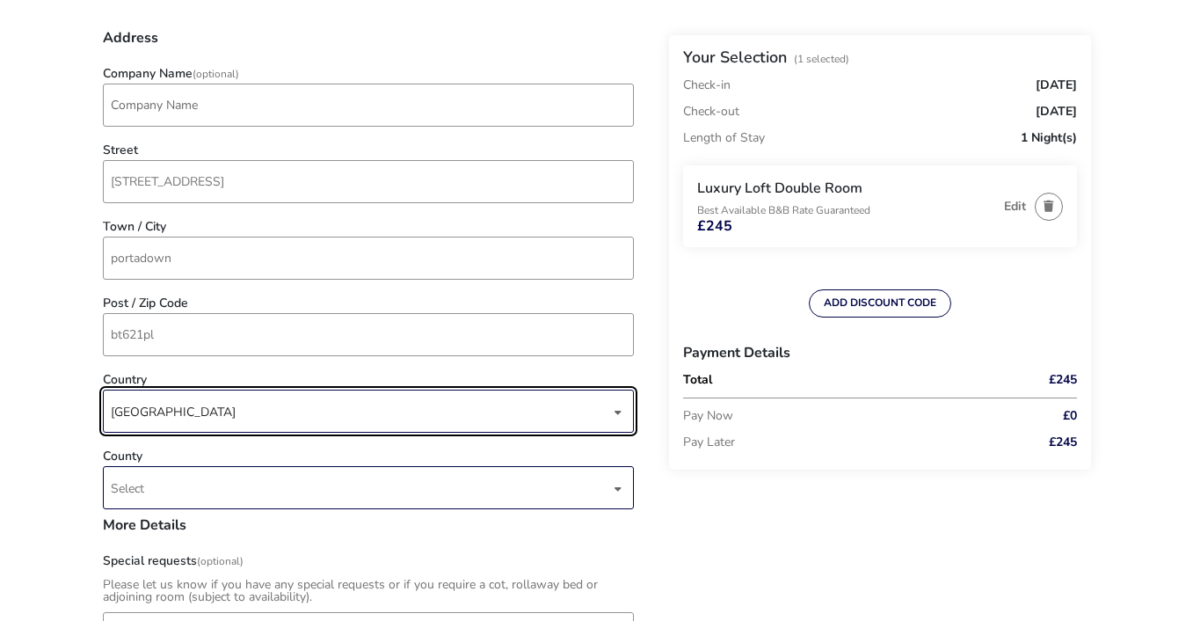
click at [613, 484] on div "Select" at bounding box center [368, 487] width 531 height 43
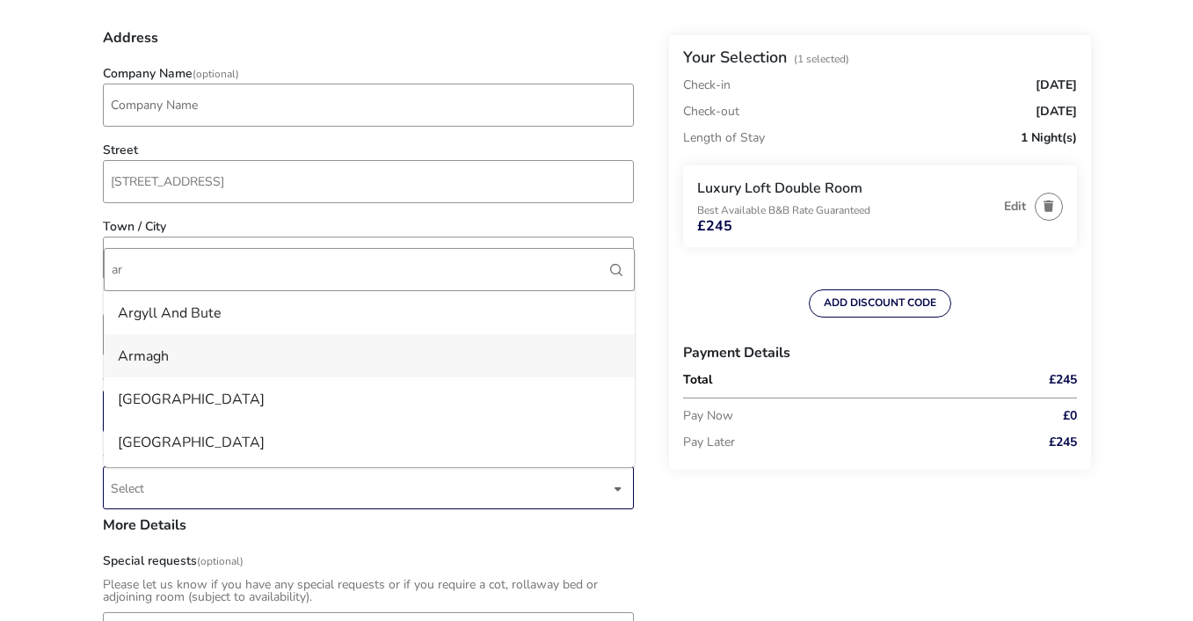
type input "ar"
click at [394, 366] on li "Armagh" at bounding box center [369, 355] width 531 height 43
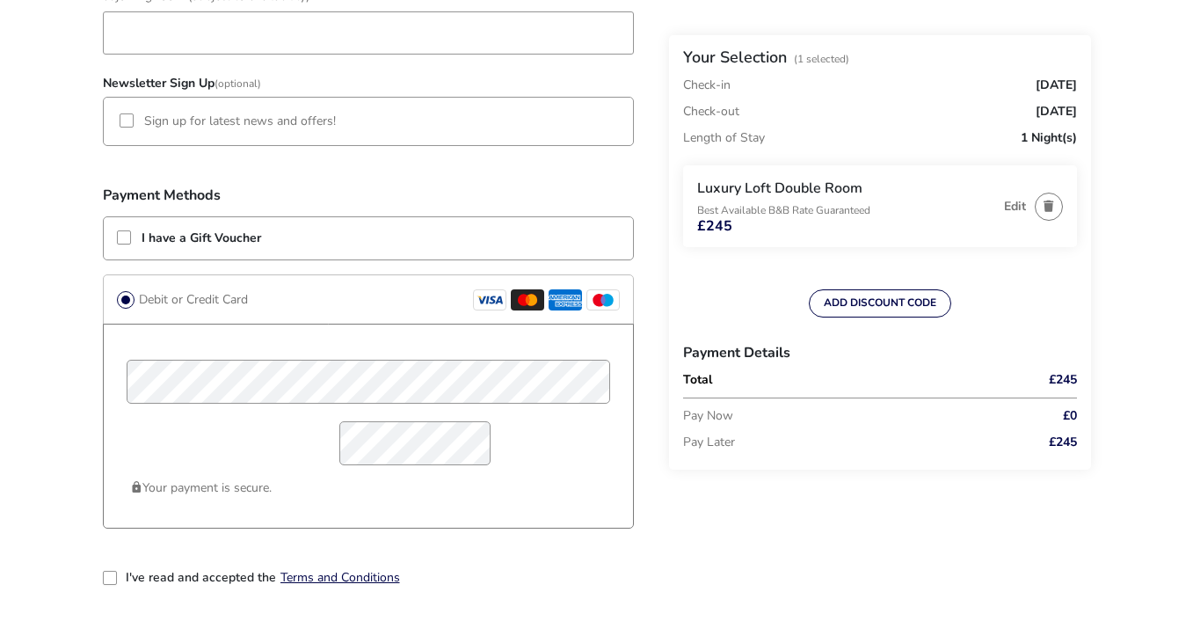
scroll to position [1247, 0]
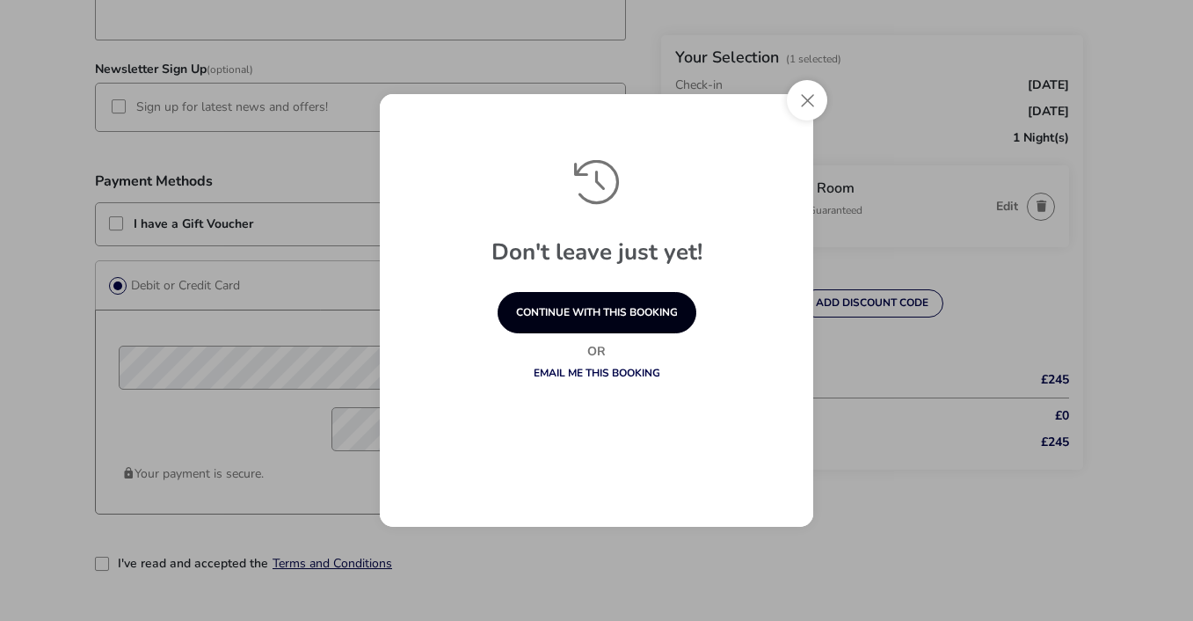
click at [629, 312] on button "continue with this booking" at bounding box center [597, 312] width 199 height 41
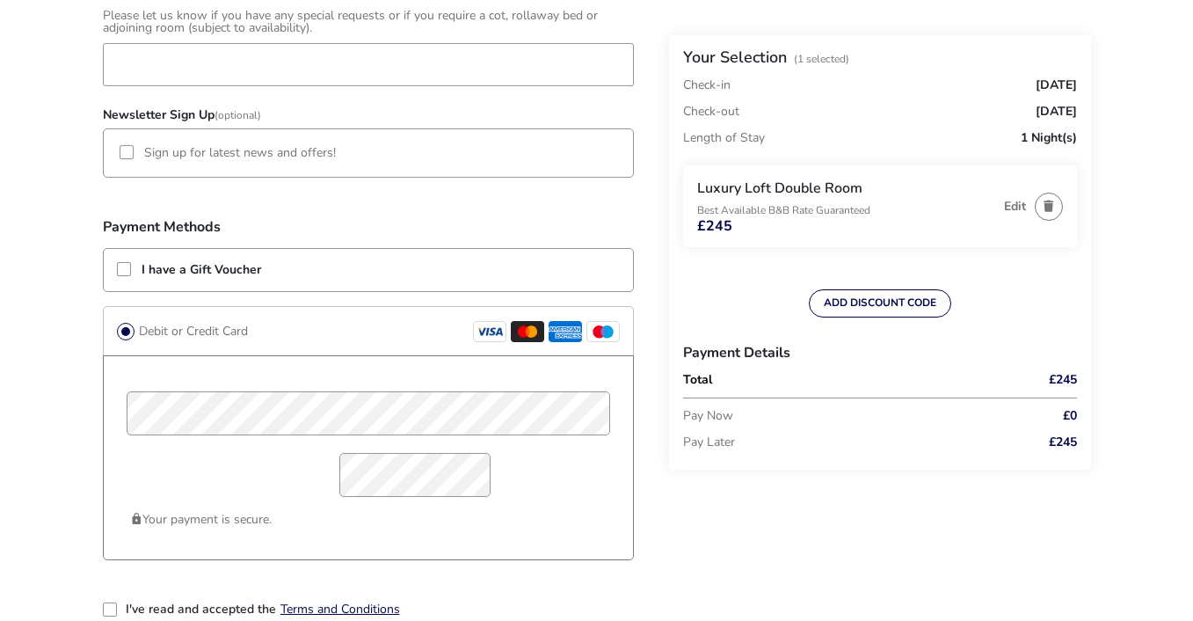
scroll to position [1200, 0]
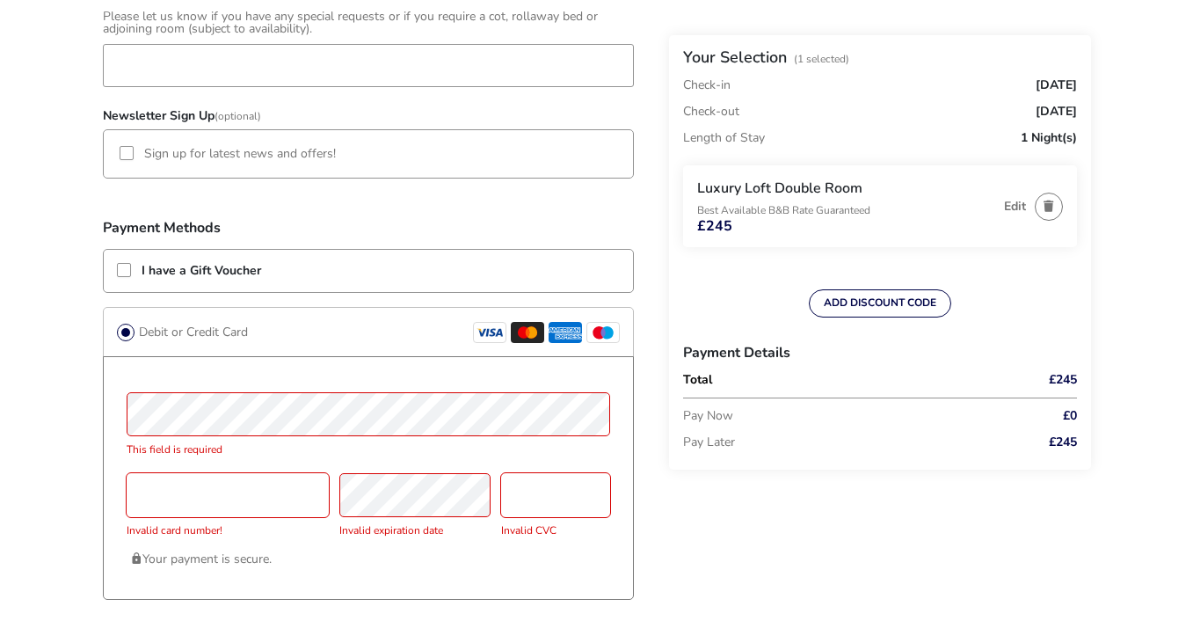
click at [526, 333] on icon at bounding box center [527, 332] width 4 height 9
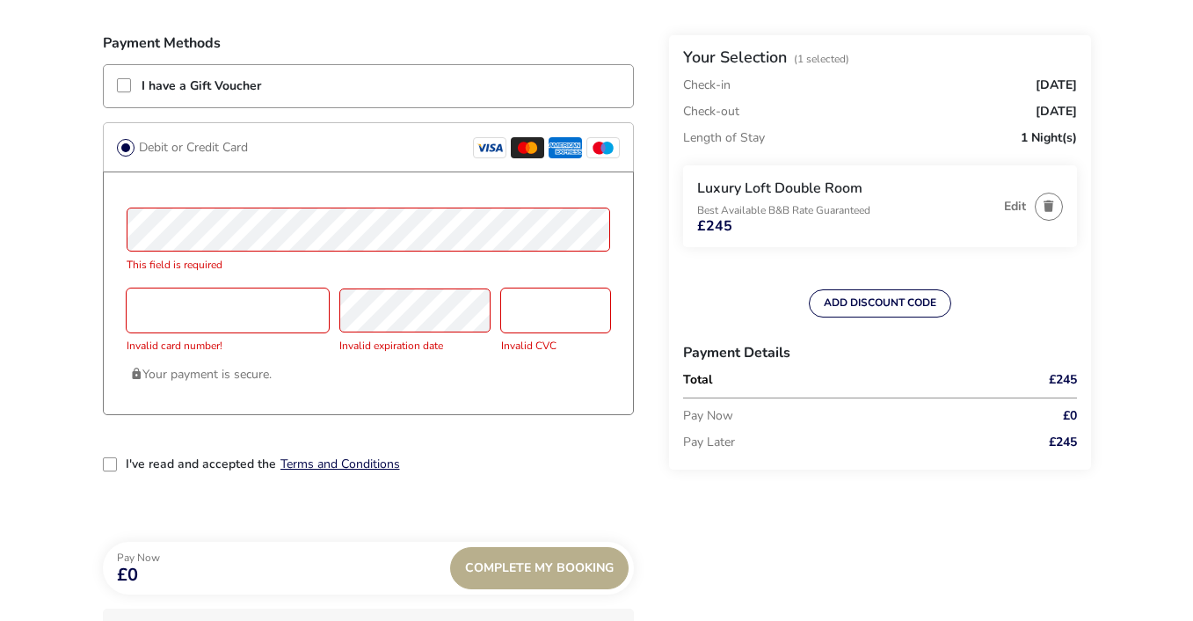
scroll to position [1408, 0]
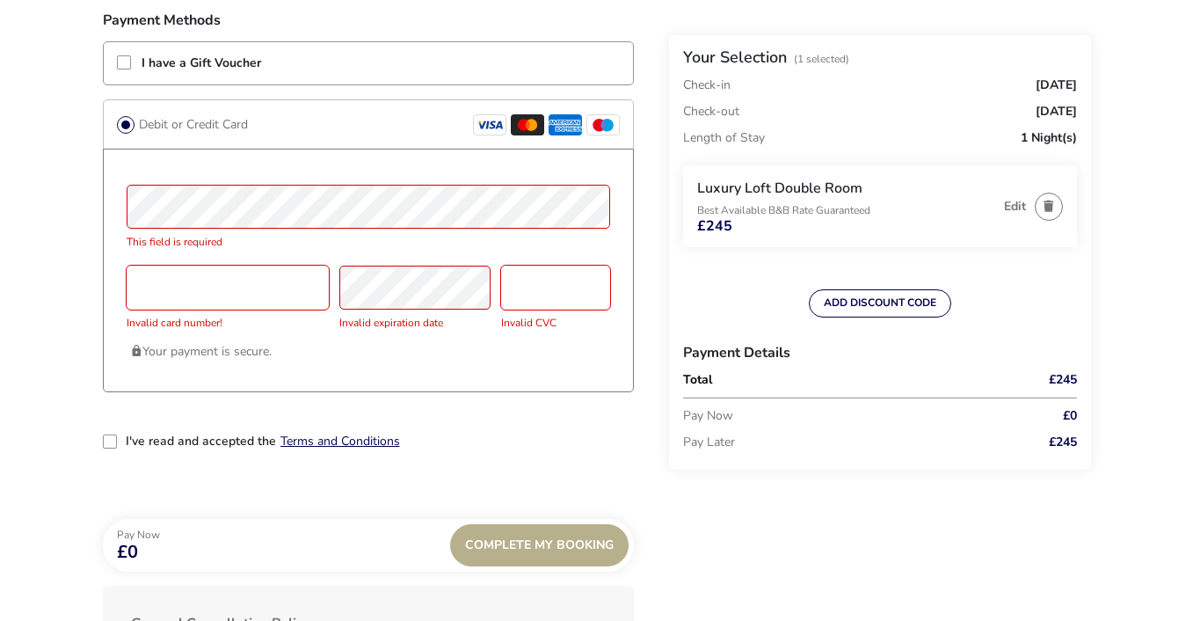
click at [111, 440] on div "2-term_condi" at bounding box center [110, 441] width 14 height 14
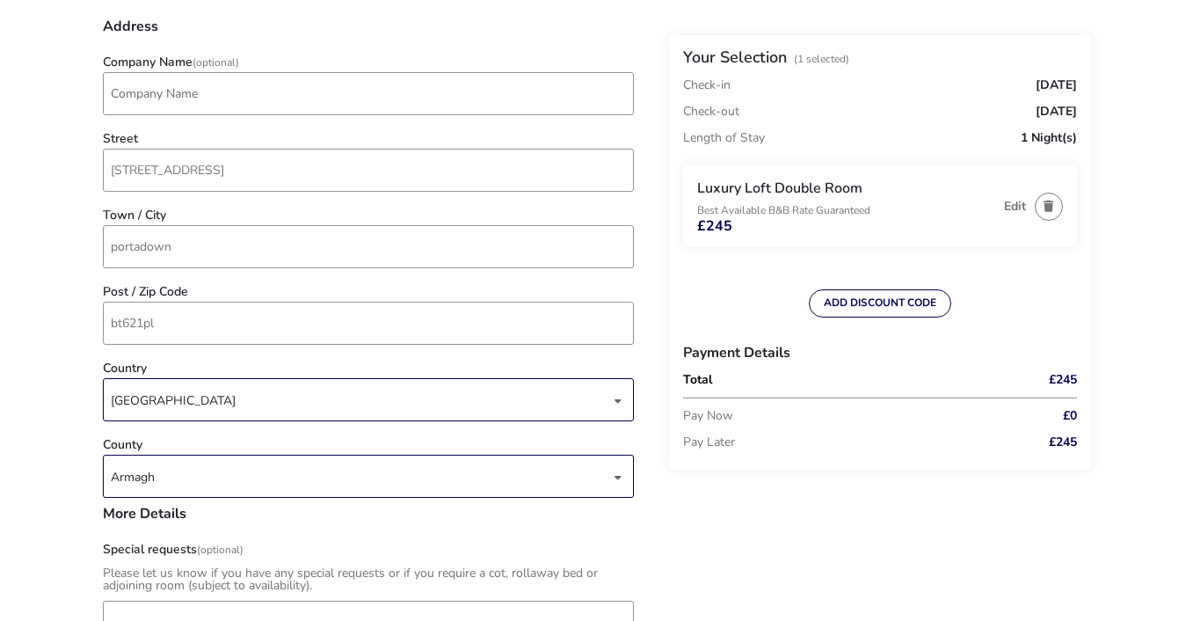
scroll to position [639, 0]
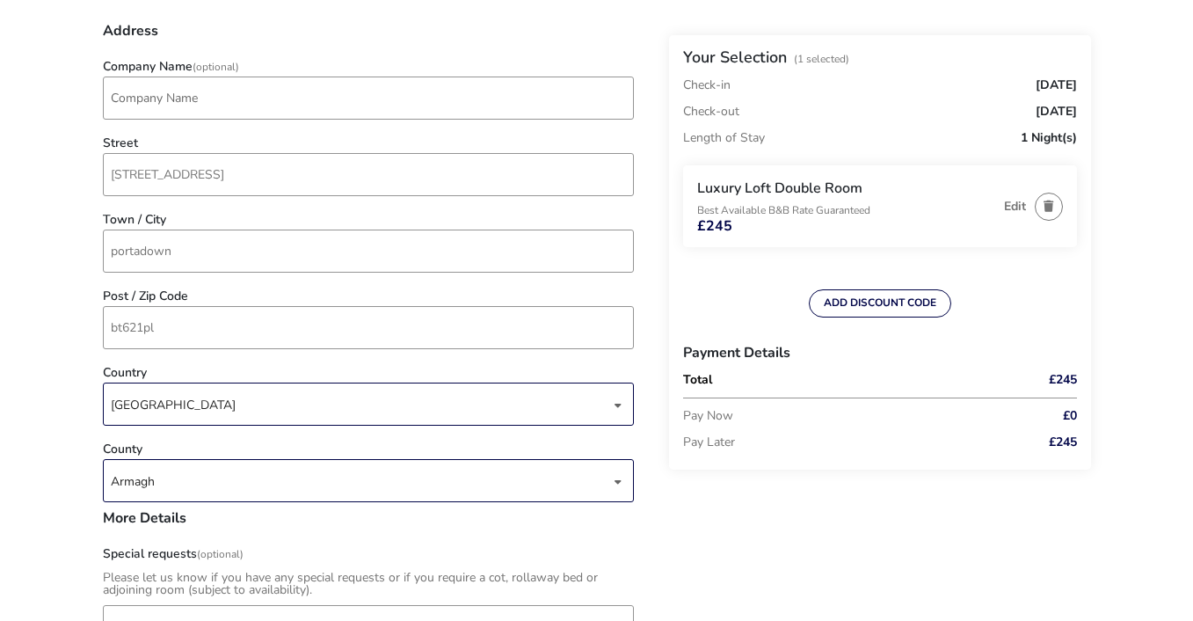
click at [241, 477] on div "Armagh" at bounding box center [360, 481] width 499 height 43
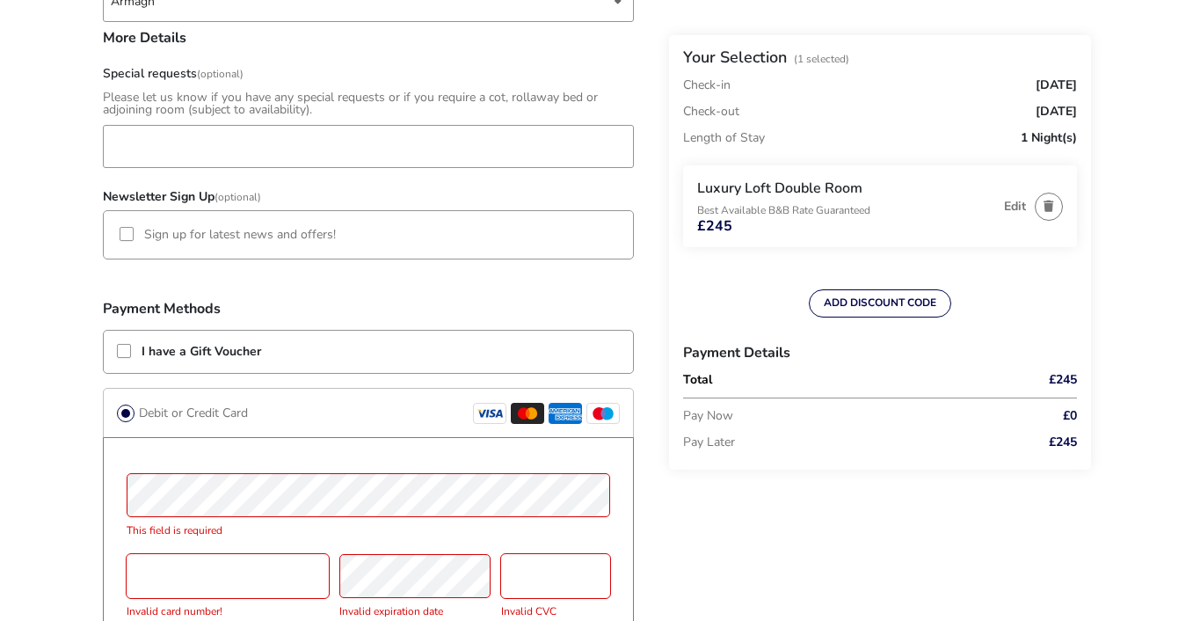
scroll to position [1212, 0]
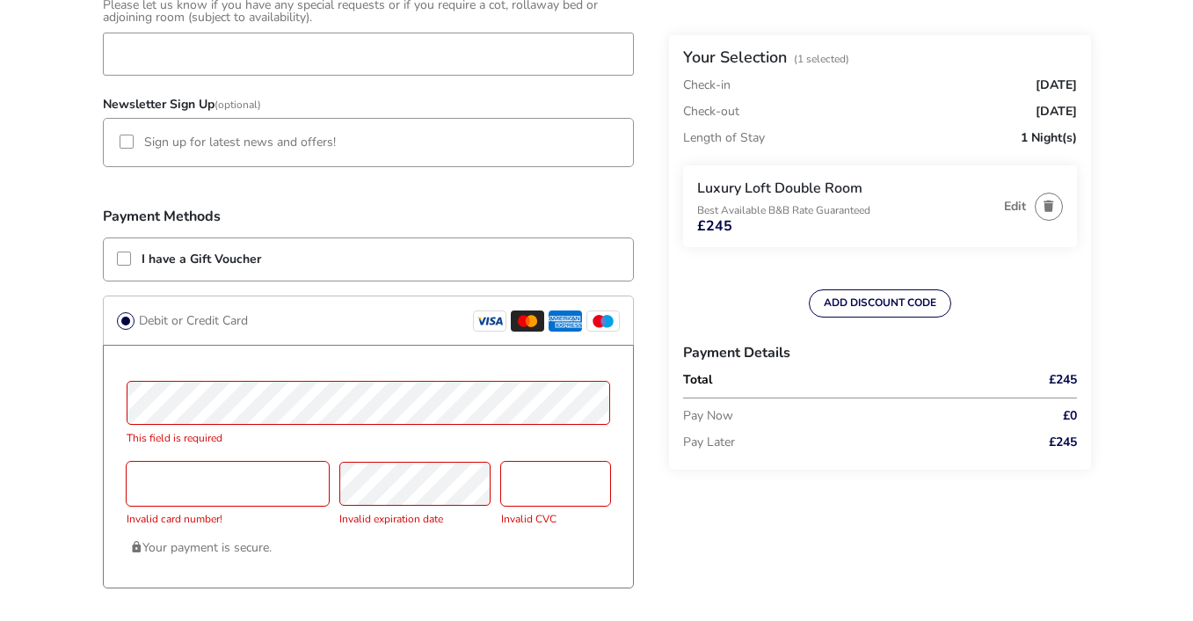
click at [527, 321] on icon at bounding box center [527, 321] width 4 height 9
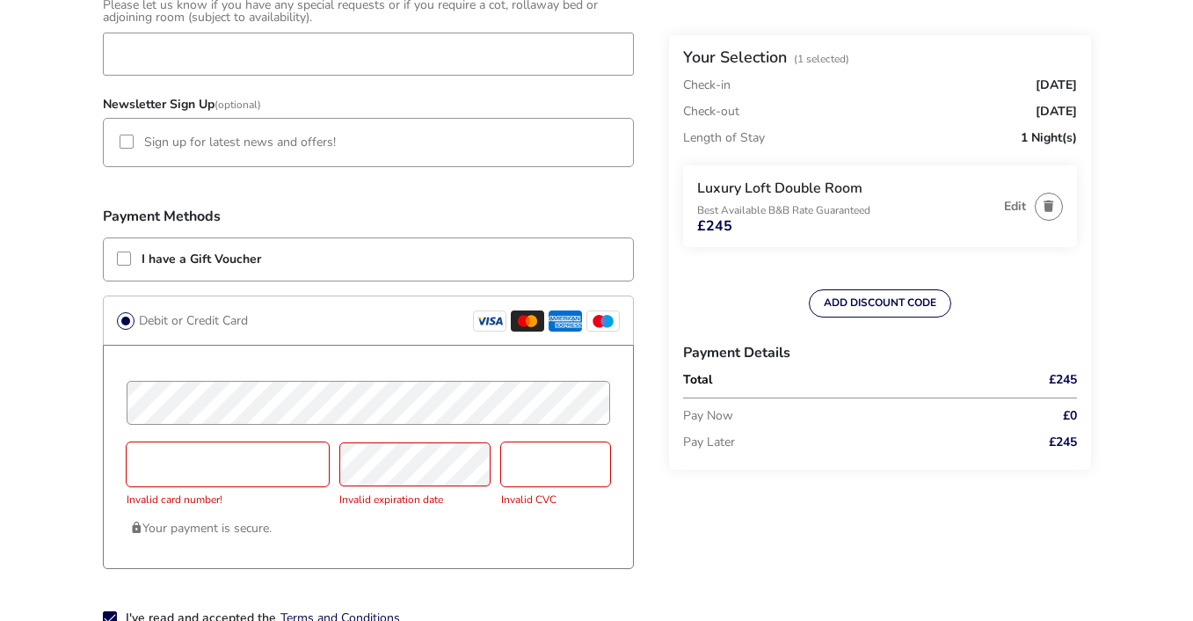
click at [331, 457] on div "Invalid card number!" at bounding box center [227, 478] width 213 height 72
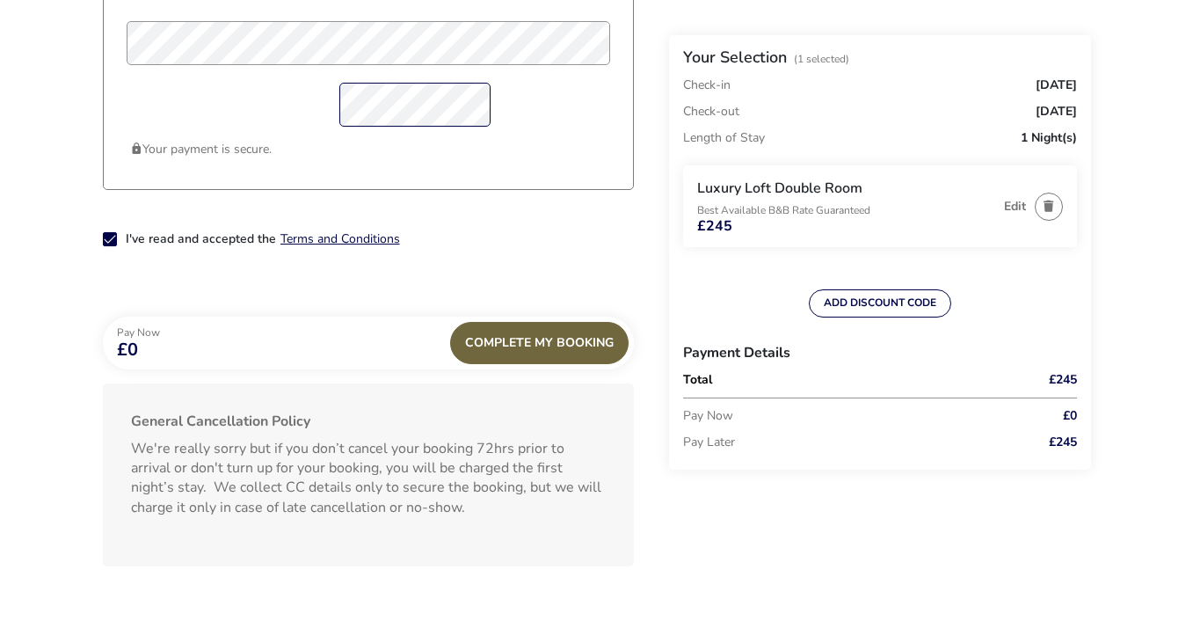
scroll to position [1575, 0]
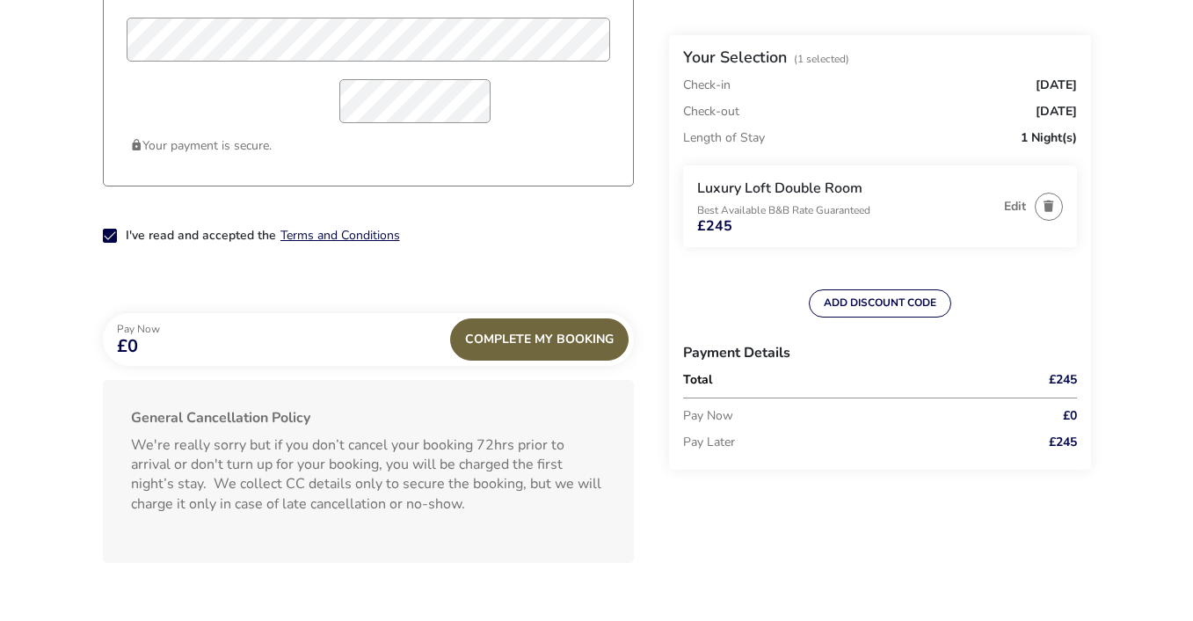
click at [543, 338] on div "Complete My Booking" at bounding box center [539, 339] width 178 height 42
